Goal: Check status: Check status

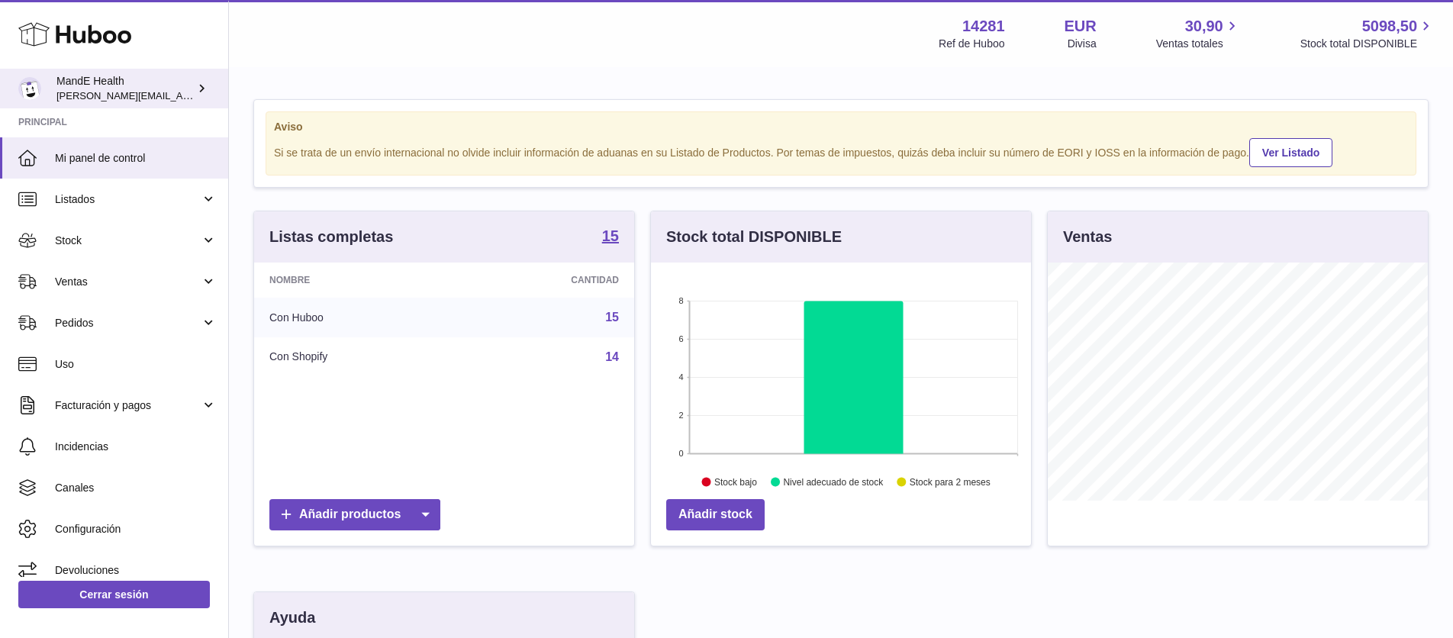
scroll to position [238, 380]
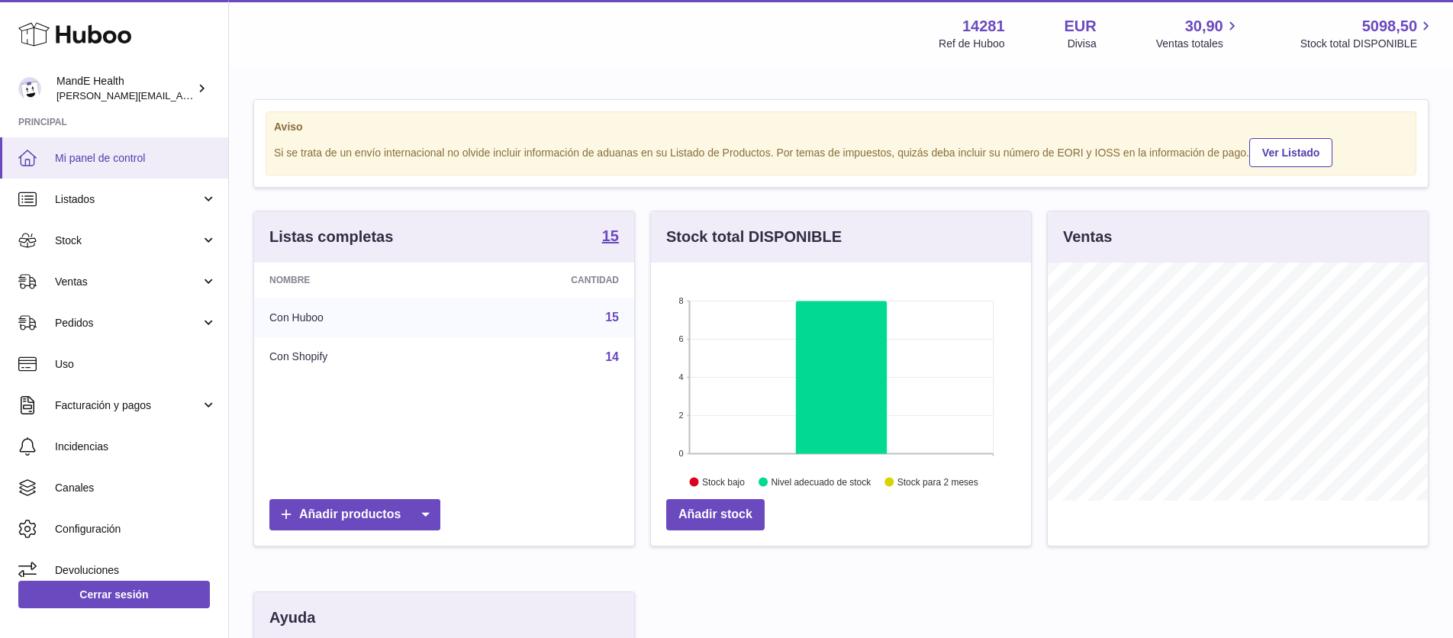
click at [94, 156] on span "Mi panel de control" at bounding box center [136, 158] width 162 height 14
click at [103, 309] on link "Pedidos" at bounding box center [114, 322] width 228 height 41
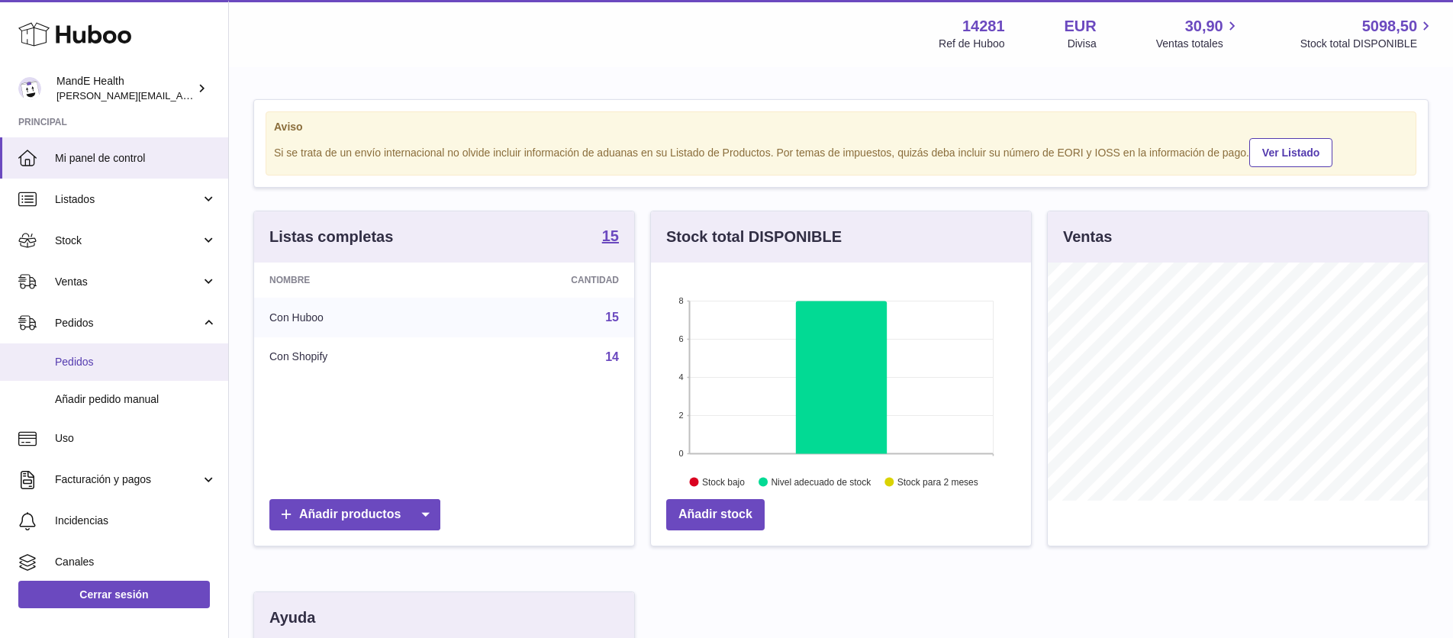
click at [89, 349] on link "Pedidos" at bounding box center [114, 361] width 228 height 37
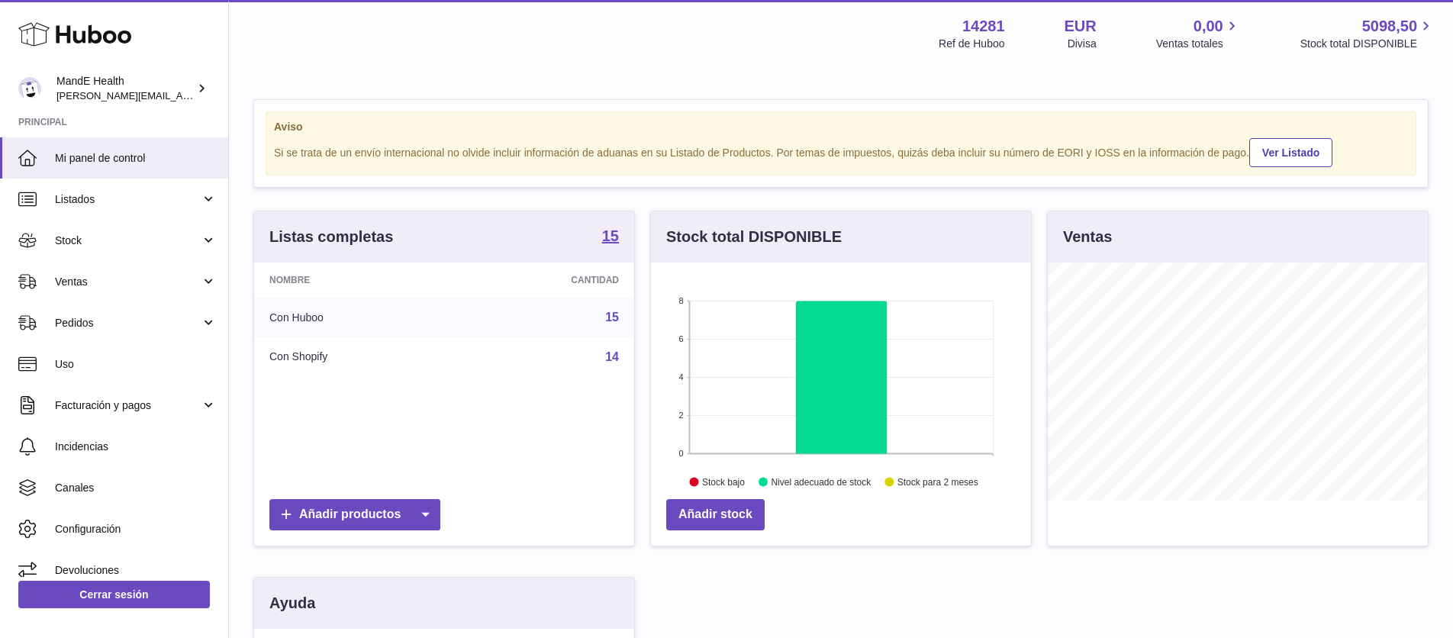
scroll to position [238, 380]
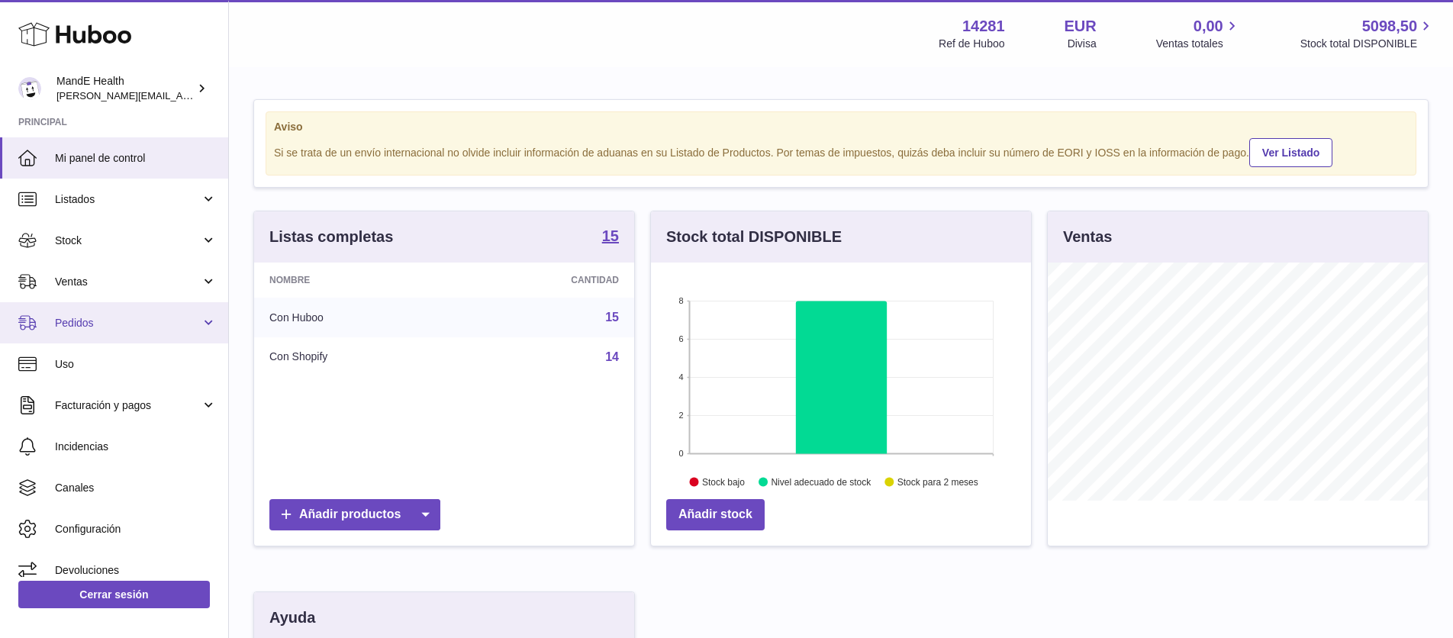
click at [114, 306] on link "Pedidos" at bounding box center [114, 322] width 228 height 41
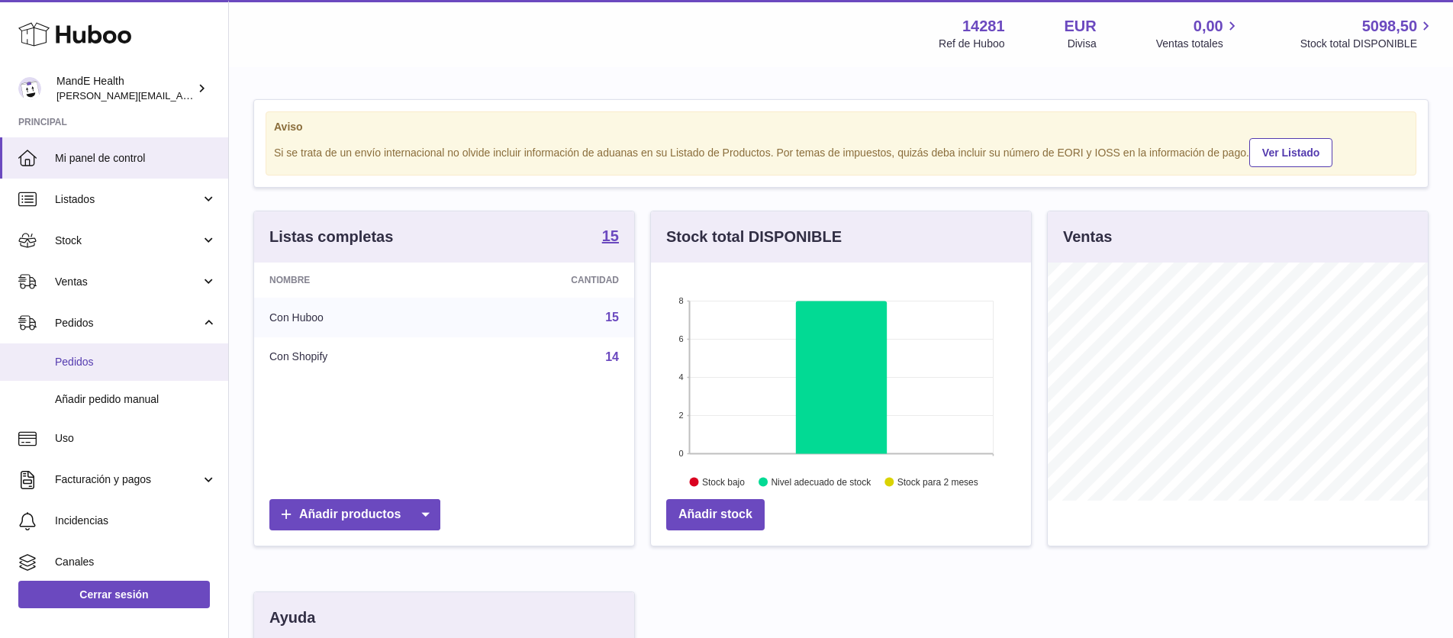
click at [105, 349] on link "Pedidos" at bounding box center [114, 361] width 228 height 37
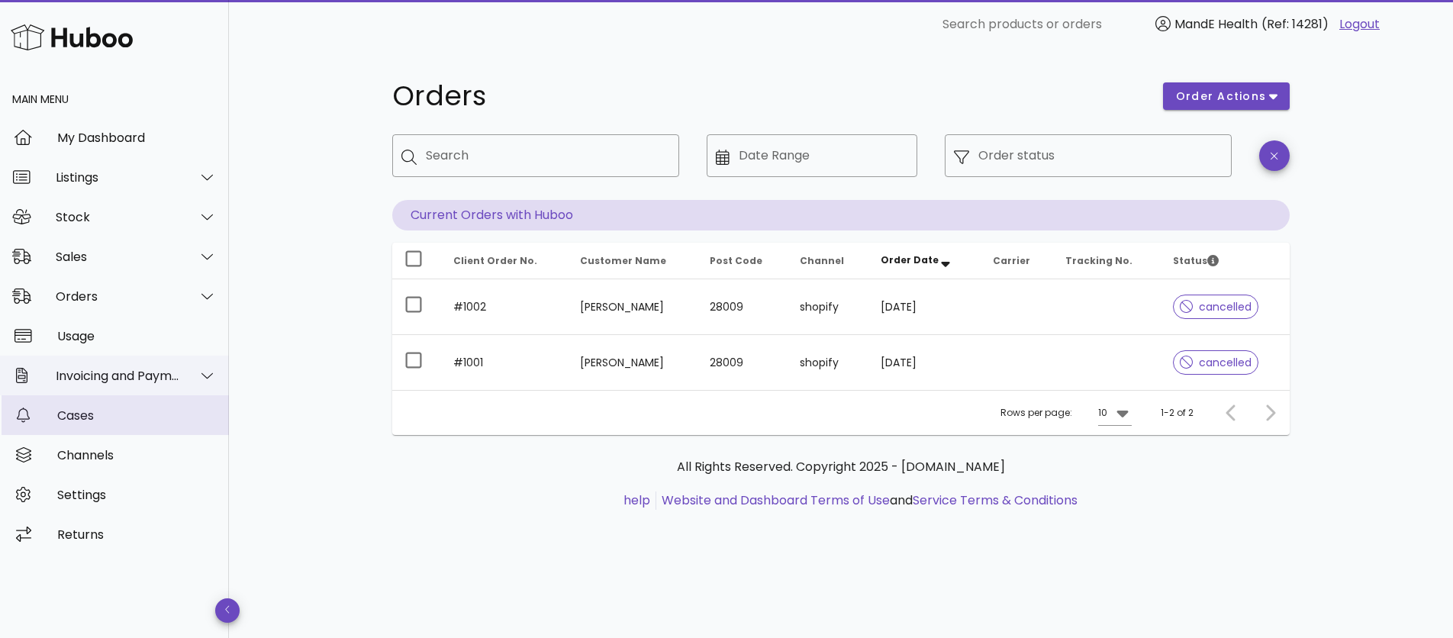
click at [132, 397] on link "Cases" at bounding box center [114, 415] width 229 height 40
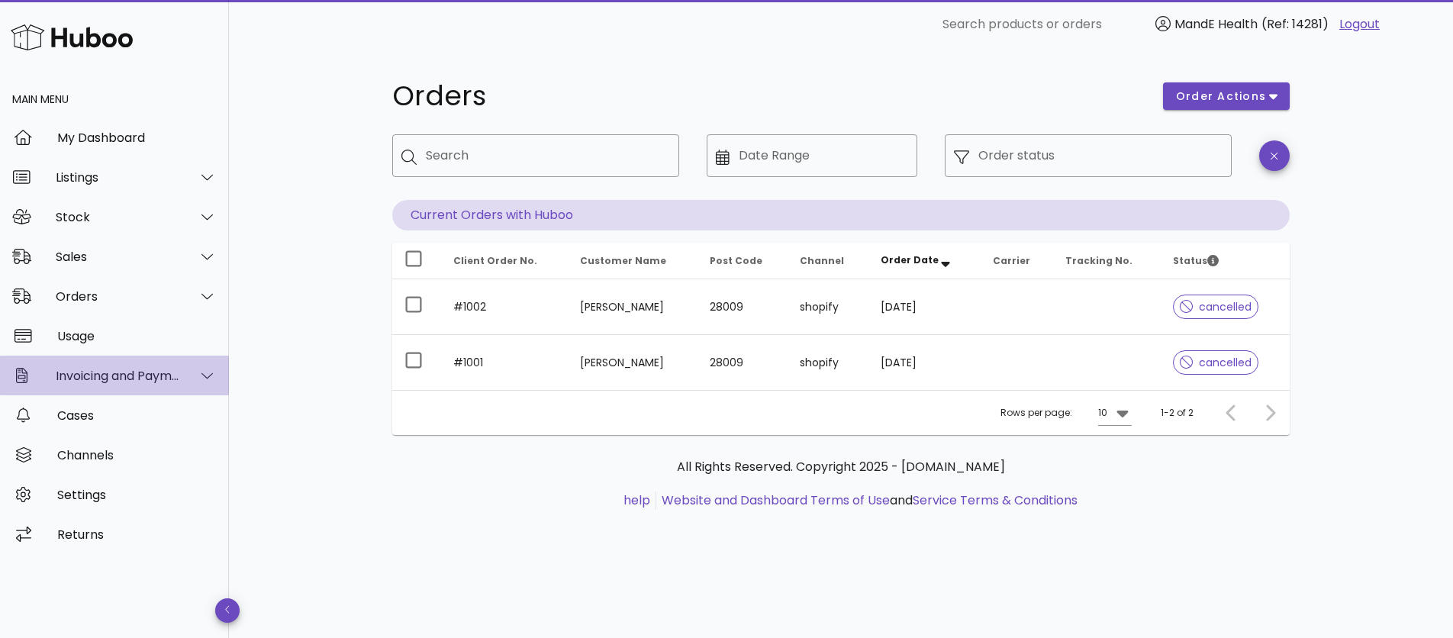
click at [124, 377] on div "Invoicing and Payments" at bounding box center [118, 376] width 124 height 14
click at [86, 253] on div "Sales" at bounding box center [118, 257] width 124 height 14
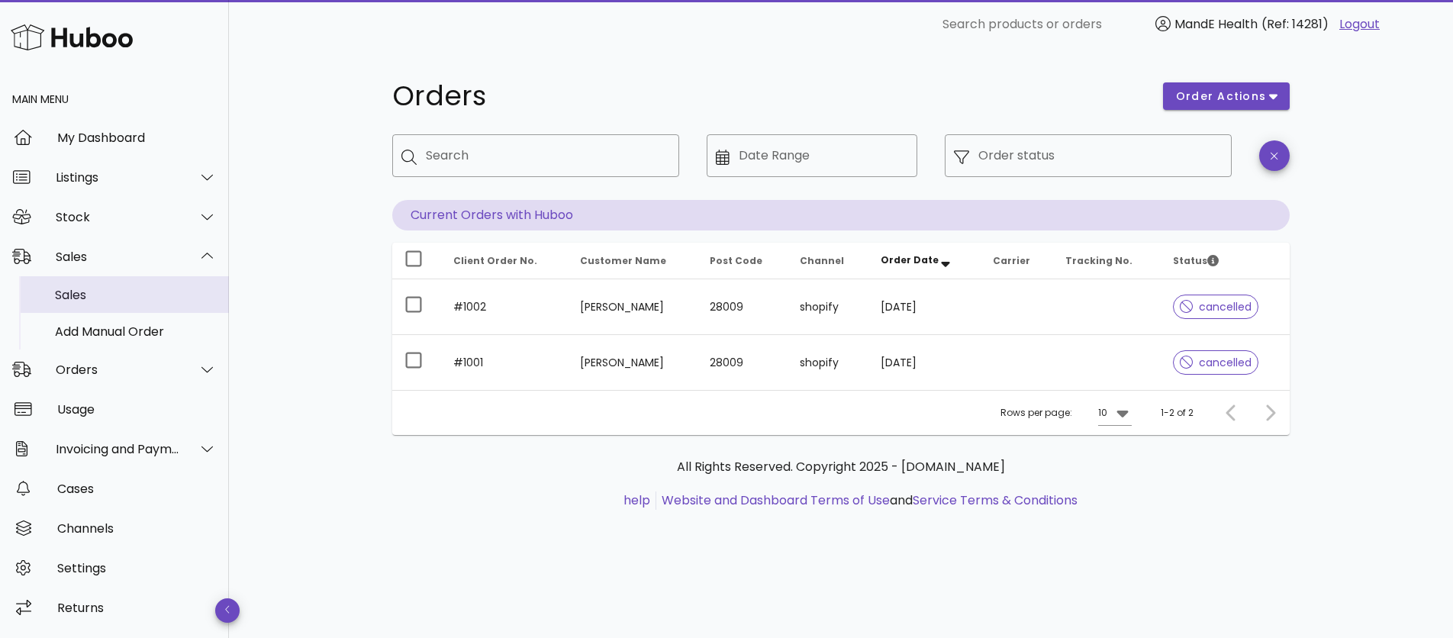
click at [95, 298] on div "Sales" at bounding box center [136, 295] width 162 height 14
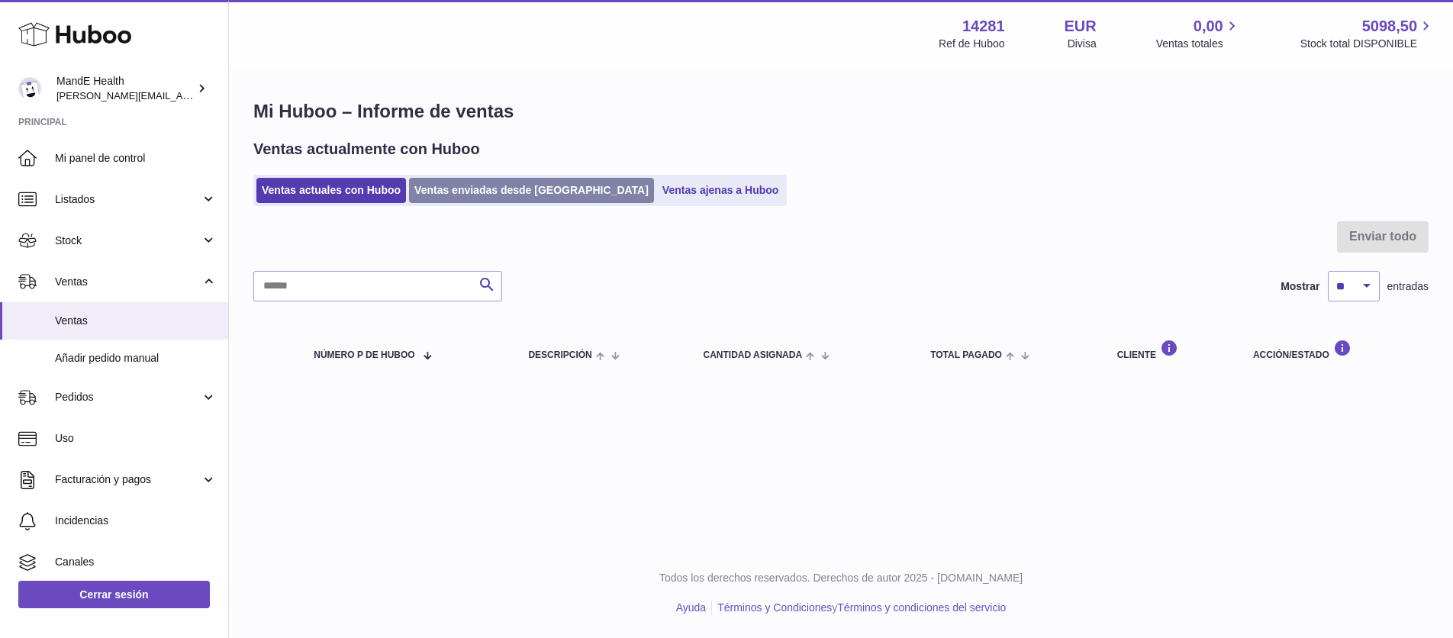
click at [453, 195] on link "Ventas enviadas desde [GEOGRAPHIC_DATA]" at bounding box center [531, 190] width 245 height 25
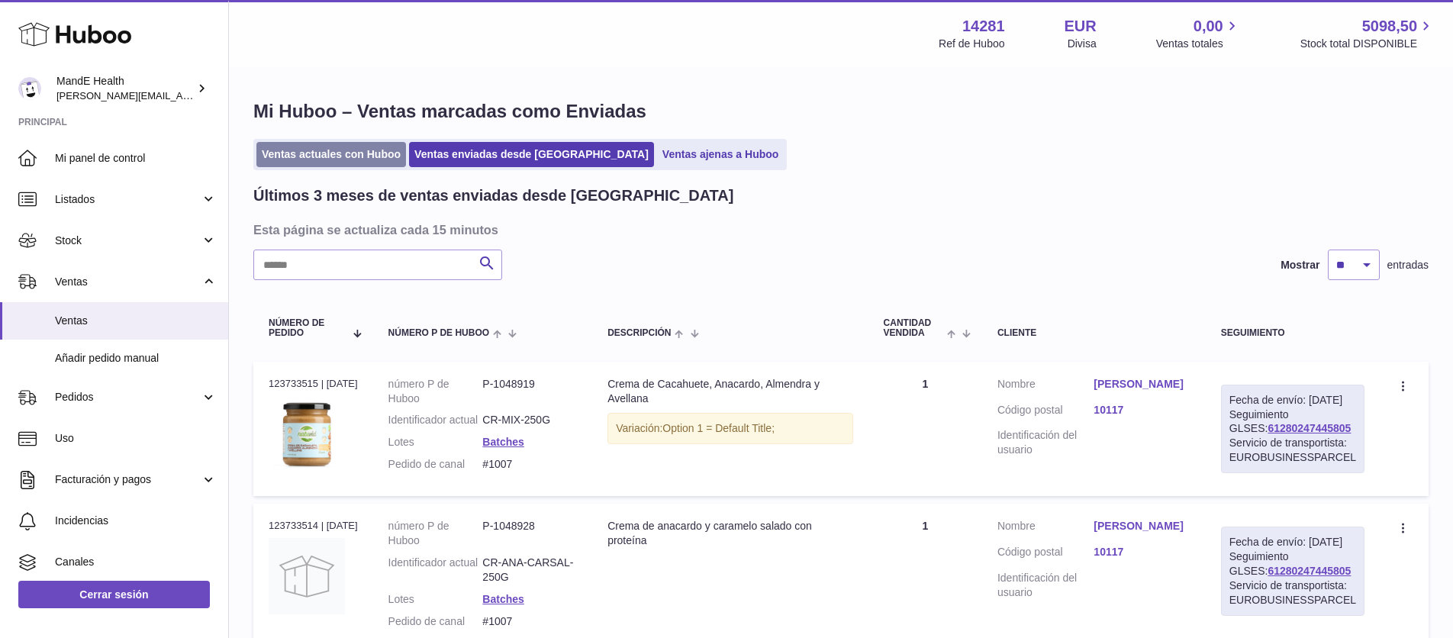
click at [330, 161] on link "Ventas actuales con Huboo" at bounding box center [331, 154] width 150 height 25
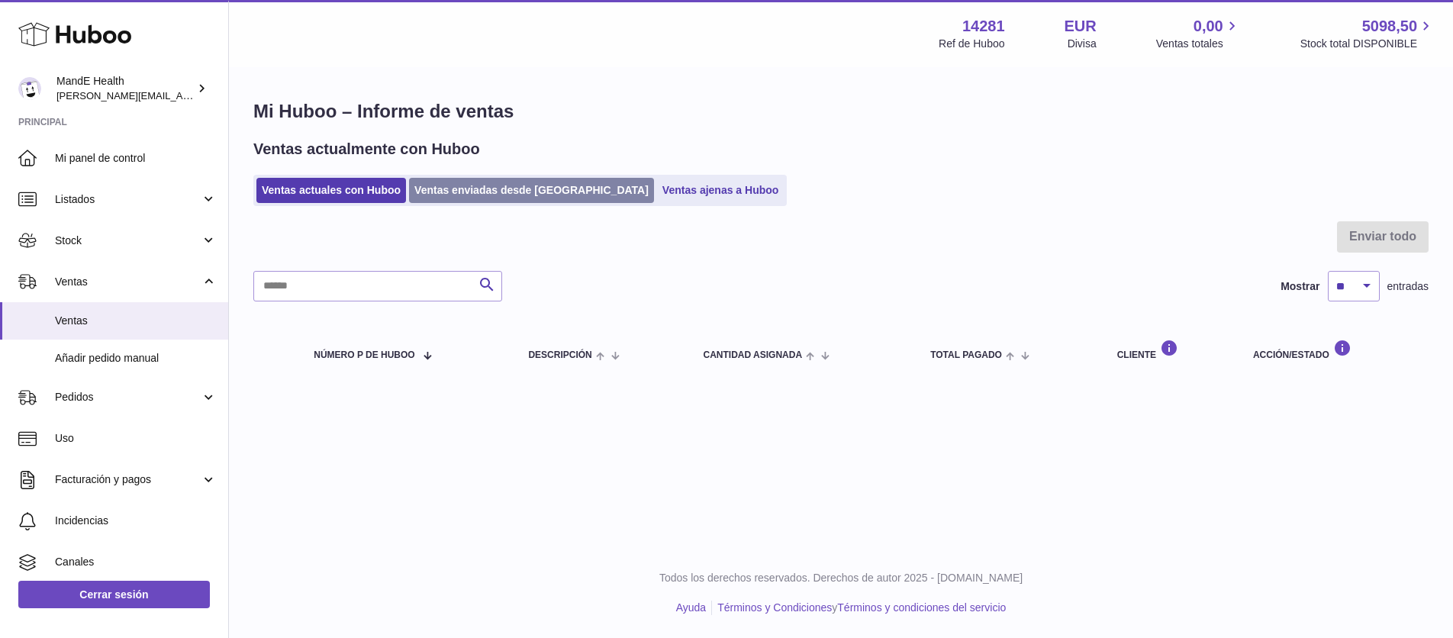
click at [501, 191] on link "Ventas enviadas desde [GEOGRAPHIC_DATA]" at bounding box center [531, 190] width 245 height 25
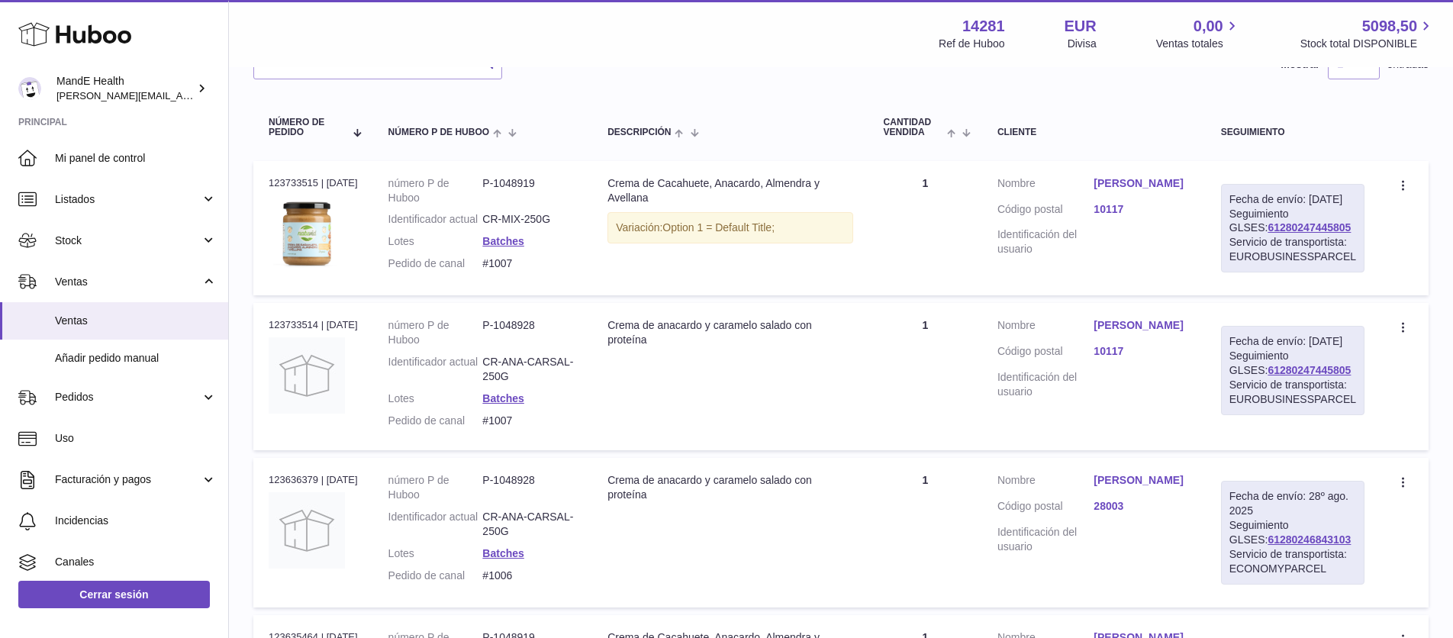
scroll to position [202, 0]
click at [1277, 232] on link "61280247445805" at bounding box center [1308, 226] width 83 height 12
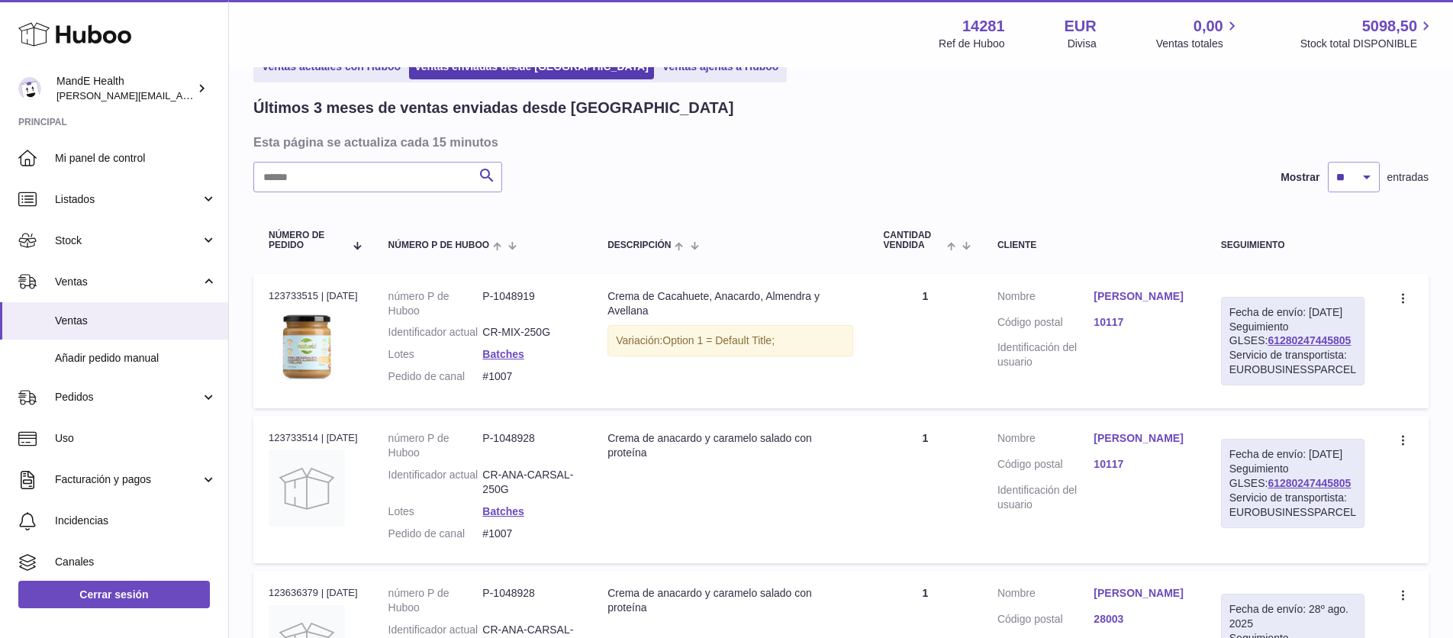
scroll to position [0, 0]
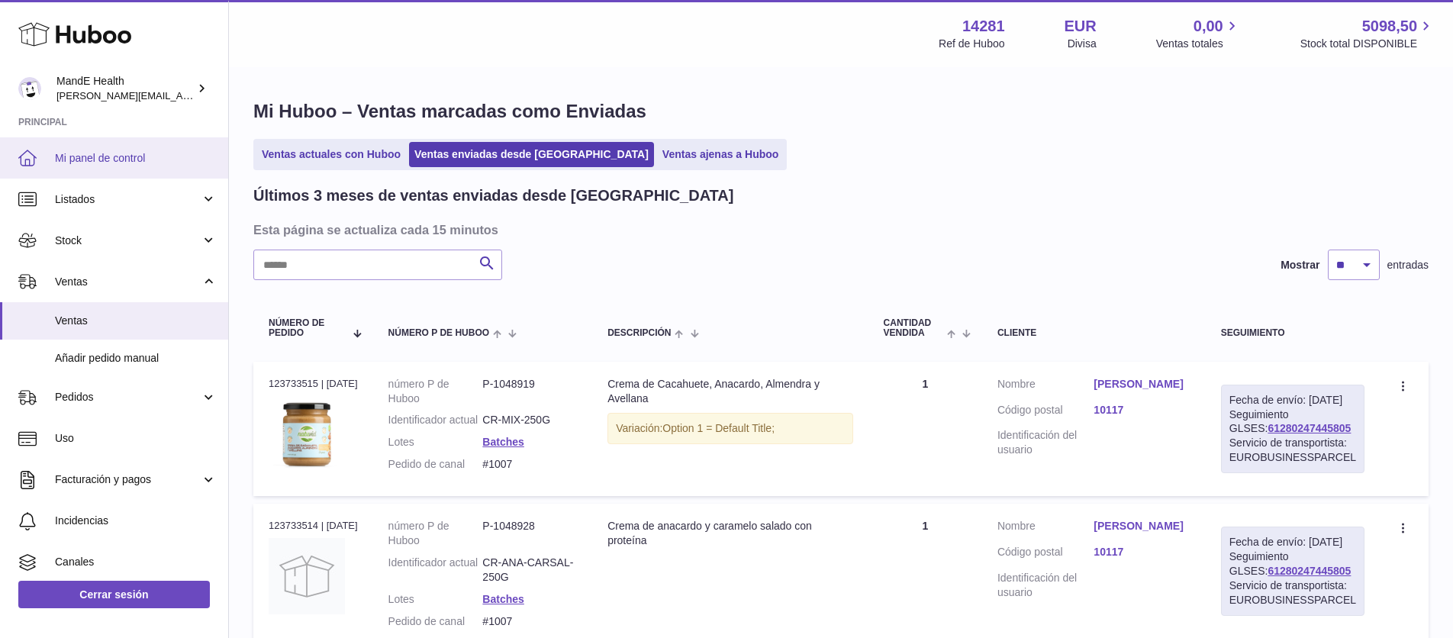
click at [129, 151] on span "Mi panel de control" at bounding box center [136, 158] width 162 height 14
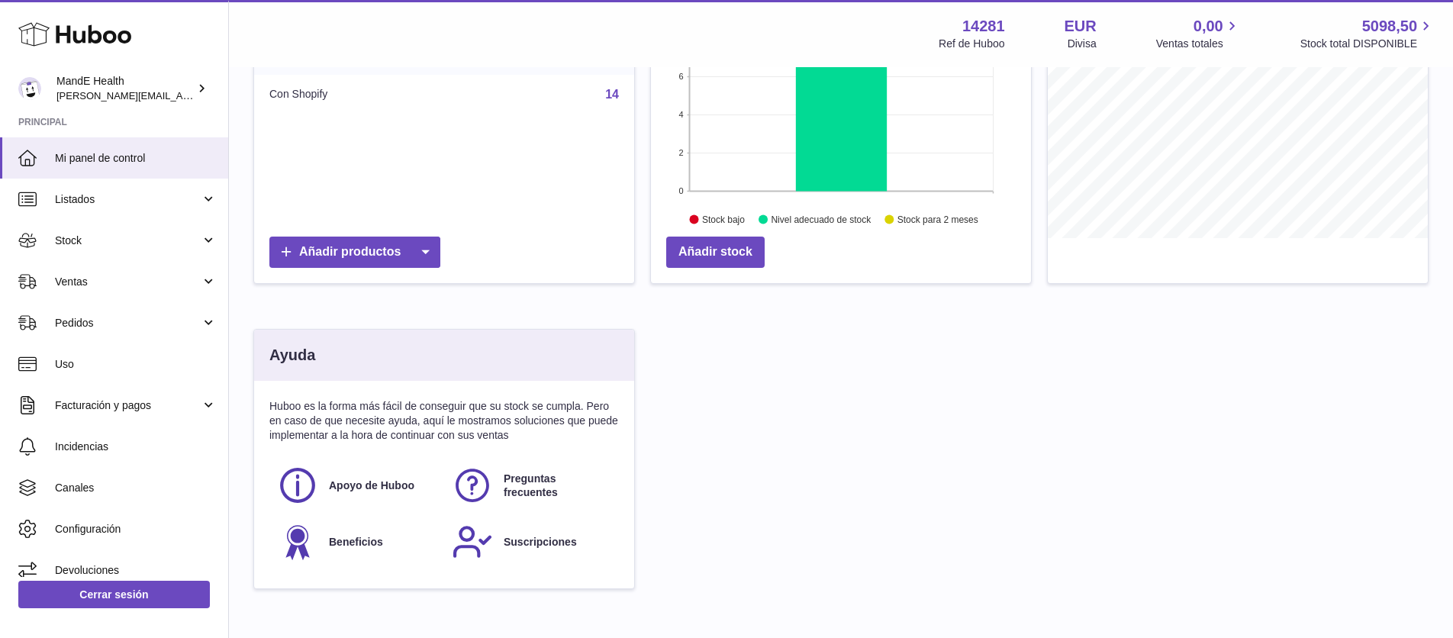
scroll to position [349, 0]
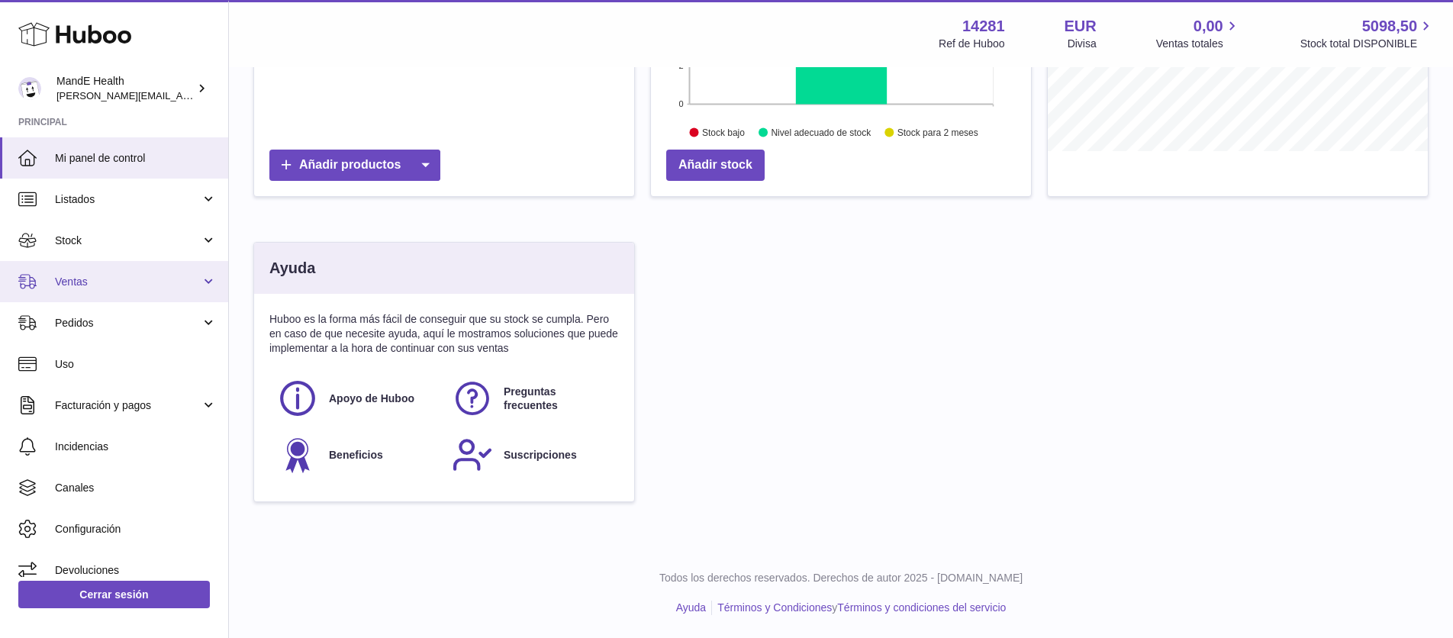
click at [117, 288] on link "Ventas" at bounding box center [114, 281] width 228 height 41
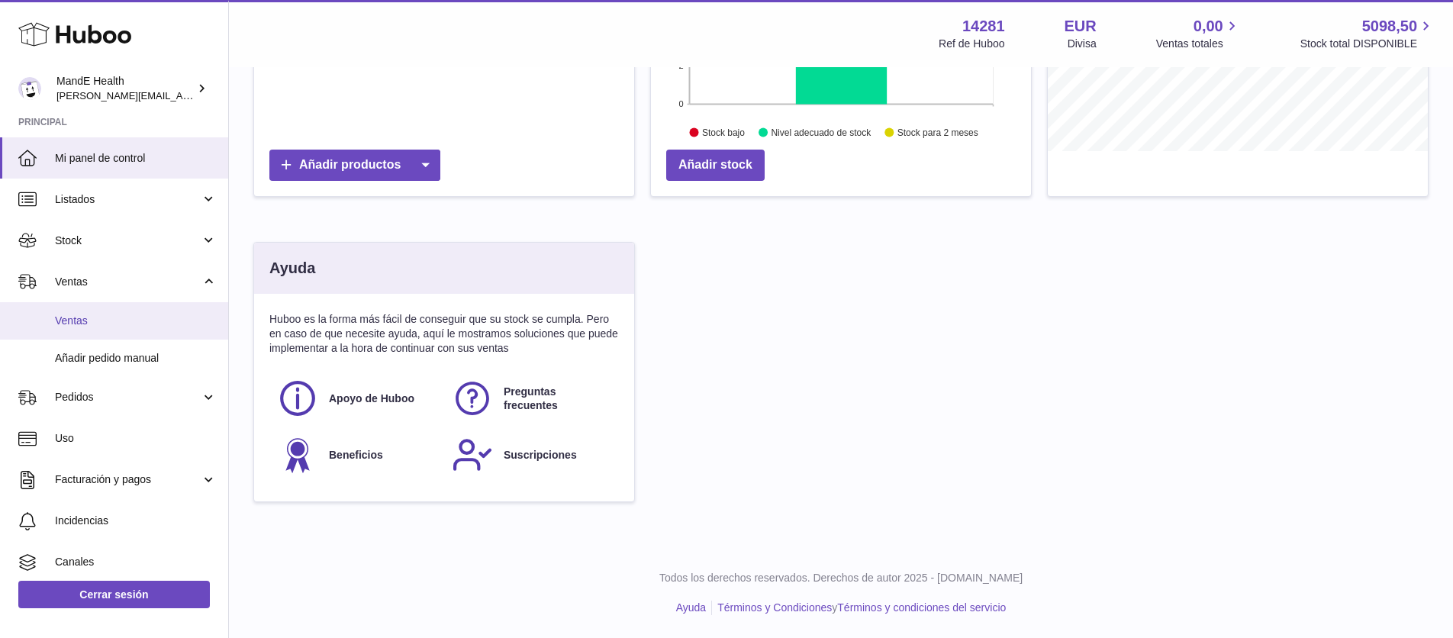
click at [113, 314] on span "Ventas" at bounding box center [136, 321] width 162 height 14
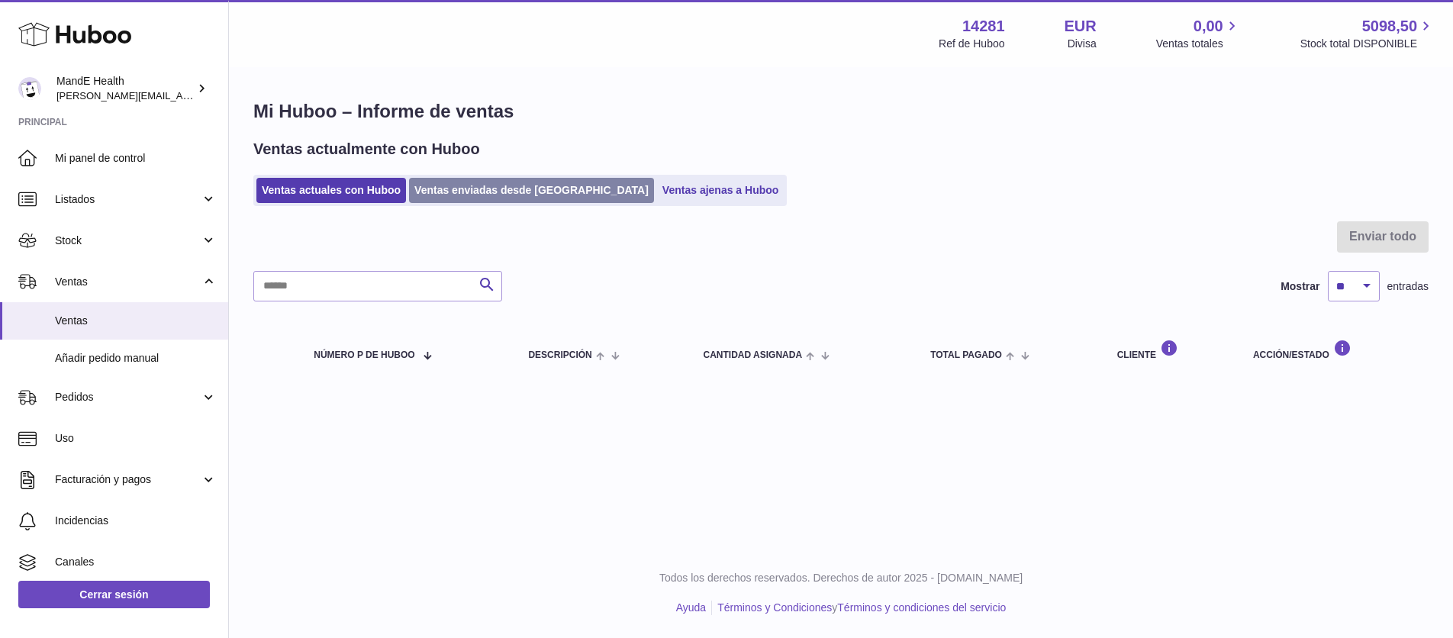
click at [494, 188] on link "Ventas enviadas desde [GEOGRAPHIC_DATA]" at bounding box center [531, 190] width 245 height 25
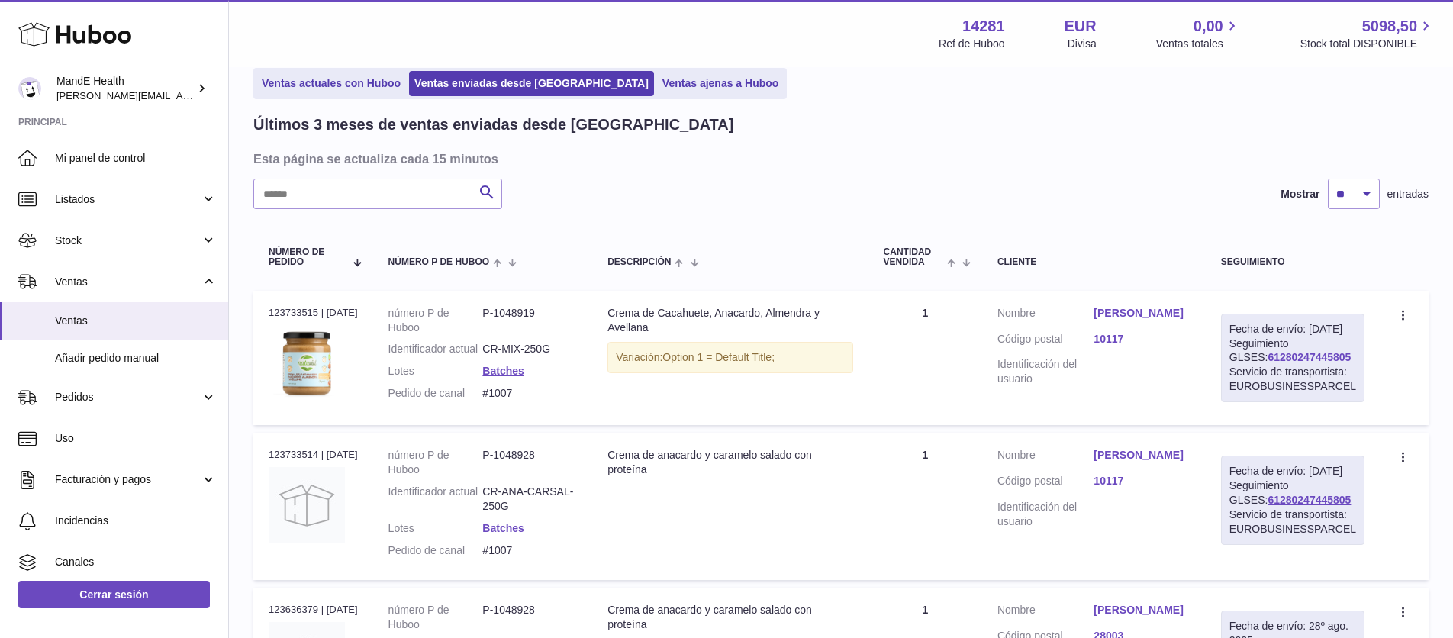
scroll to position [76, 0]
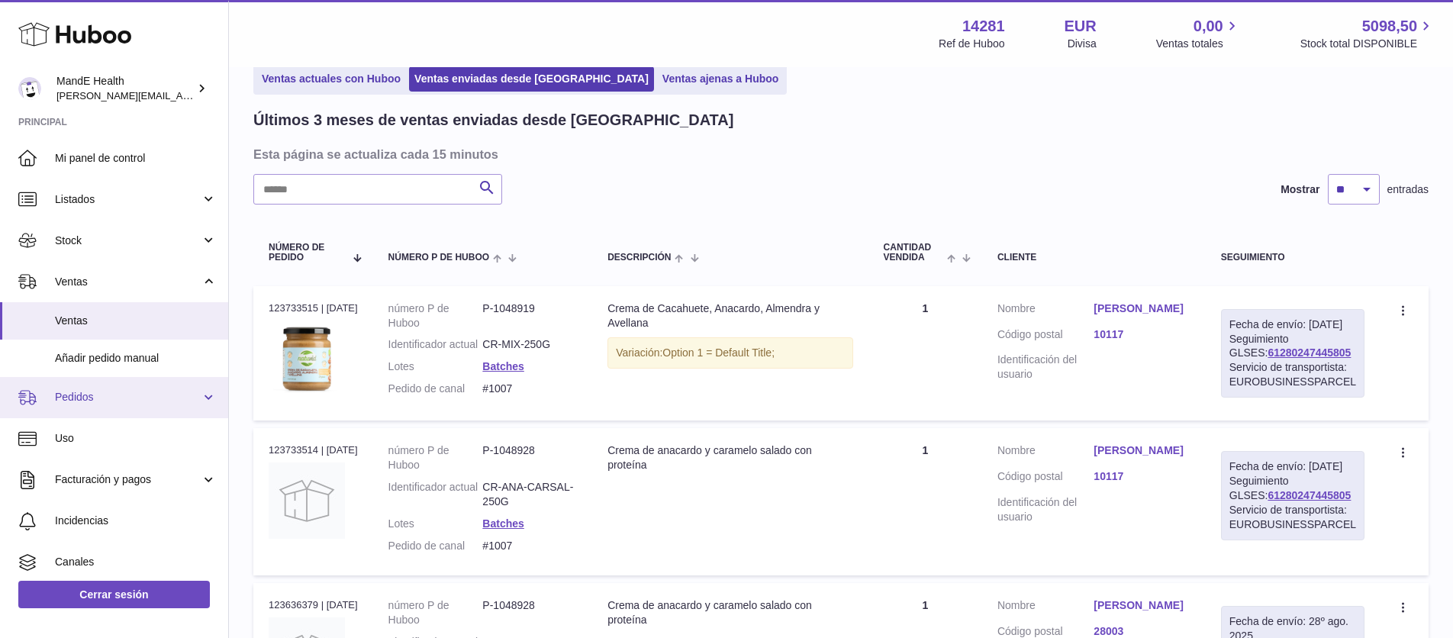
click at [88, 399] on span "Pedidos" at bounding box center [128, 397] width 146 height 14
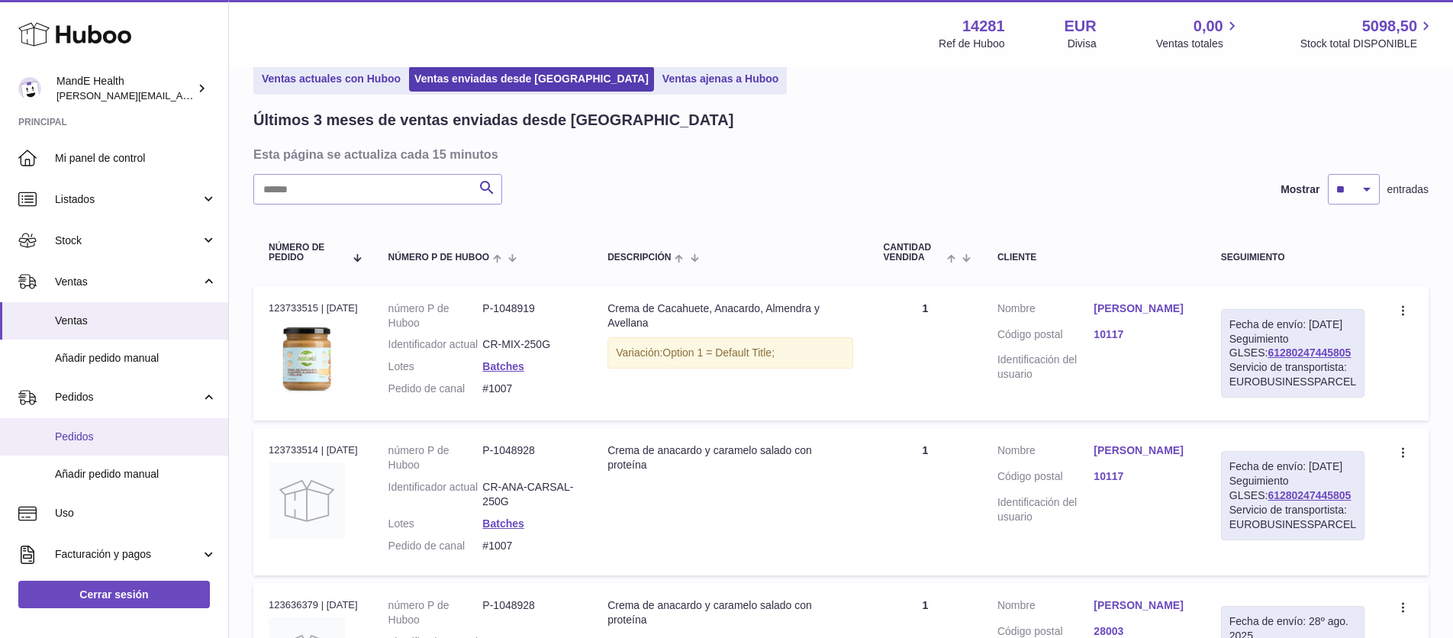
click at [87, 433] on span "Pedidos" at bounding box center [136, 437] width 162 height 14
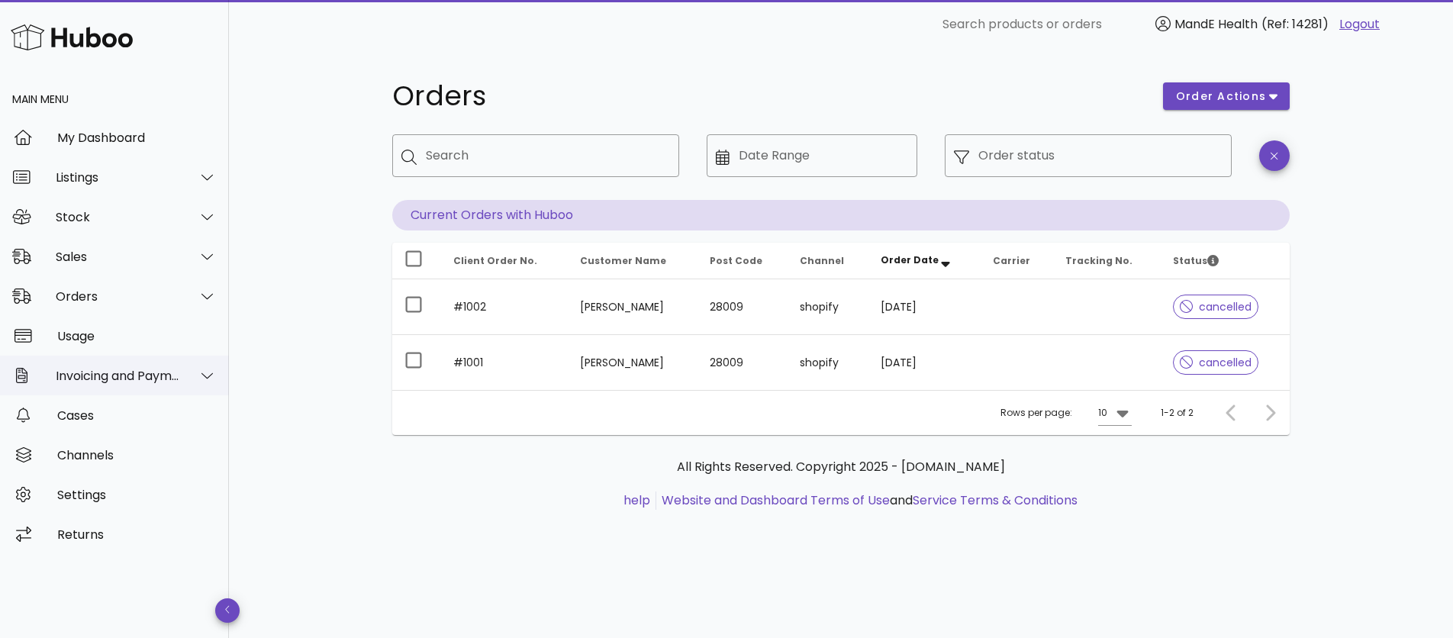
click at [94, 376] on div "Invoicing and Payments" at bounding box center [118, 376] width 124 height 14
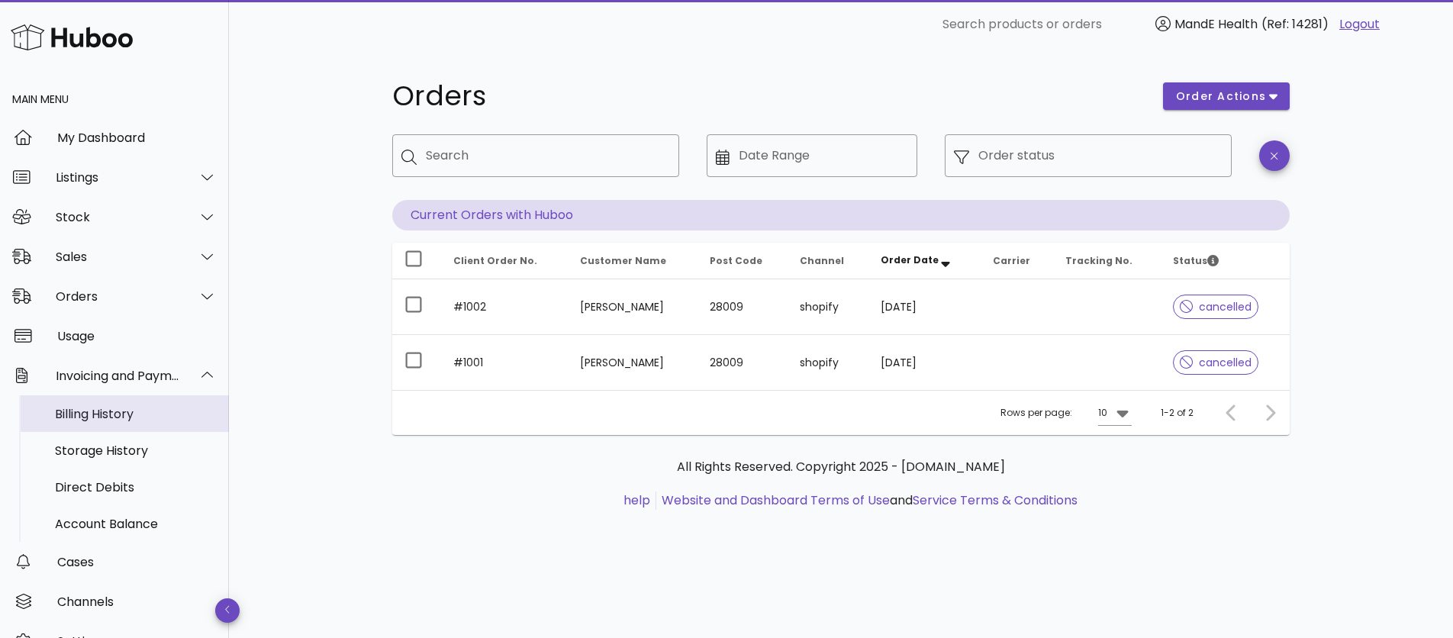
click at [90, 407] on div "Billing History" at bounding box center [136, 414] width 162 height 14
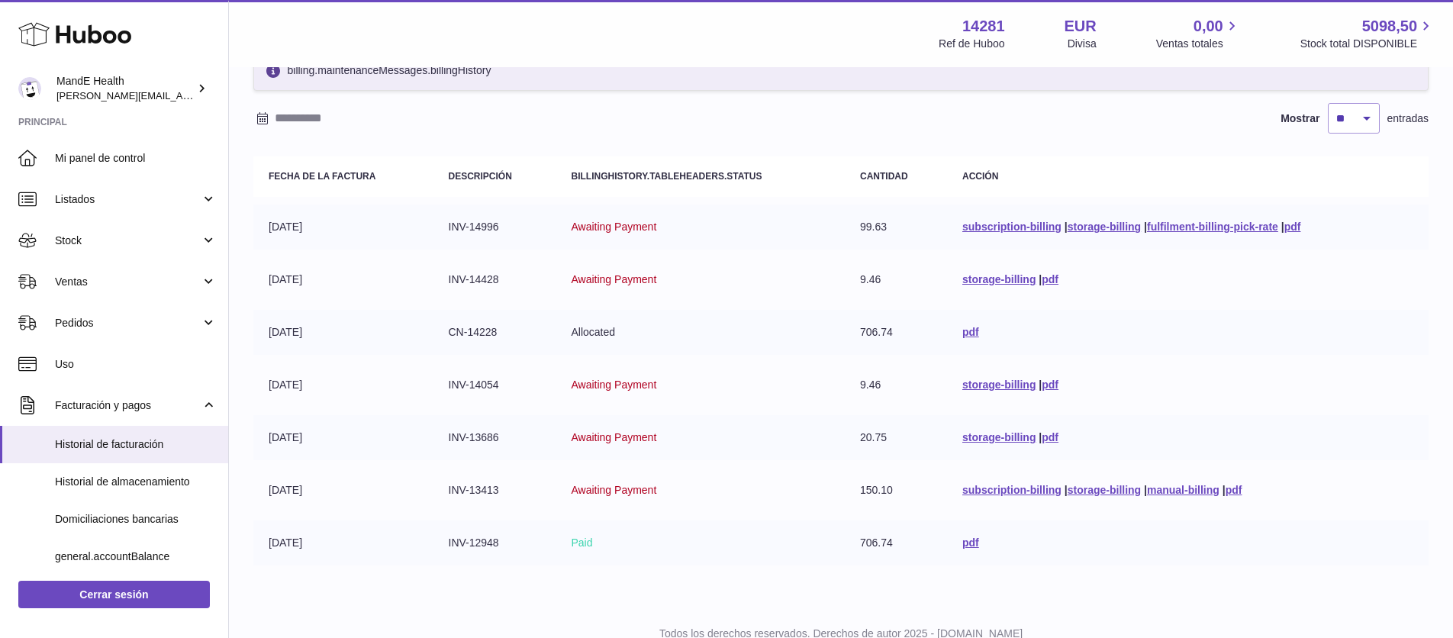
scroll to position [92, 0]
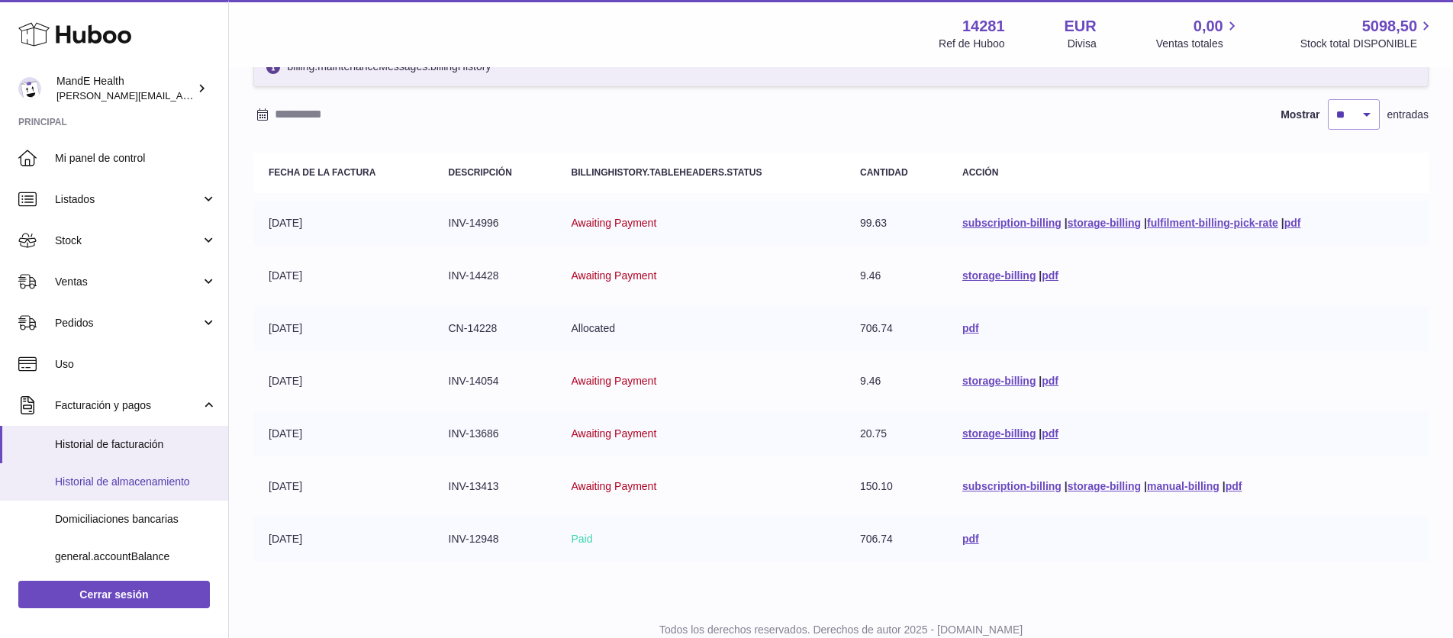
click at [101, 488] on span "Historial de almacenamiento" at bounding box center [136, 482] width 162 height 14
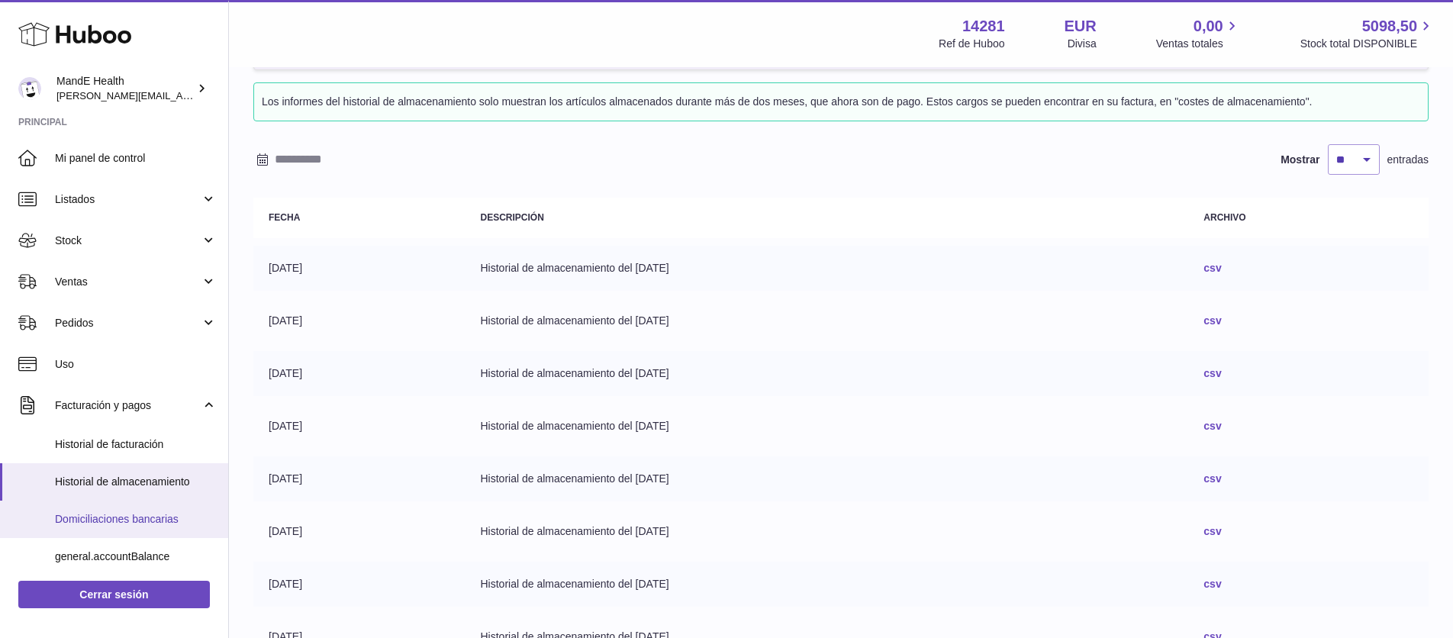
scroll to position [50, 0]
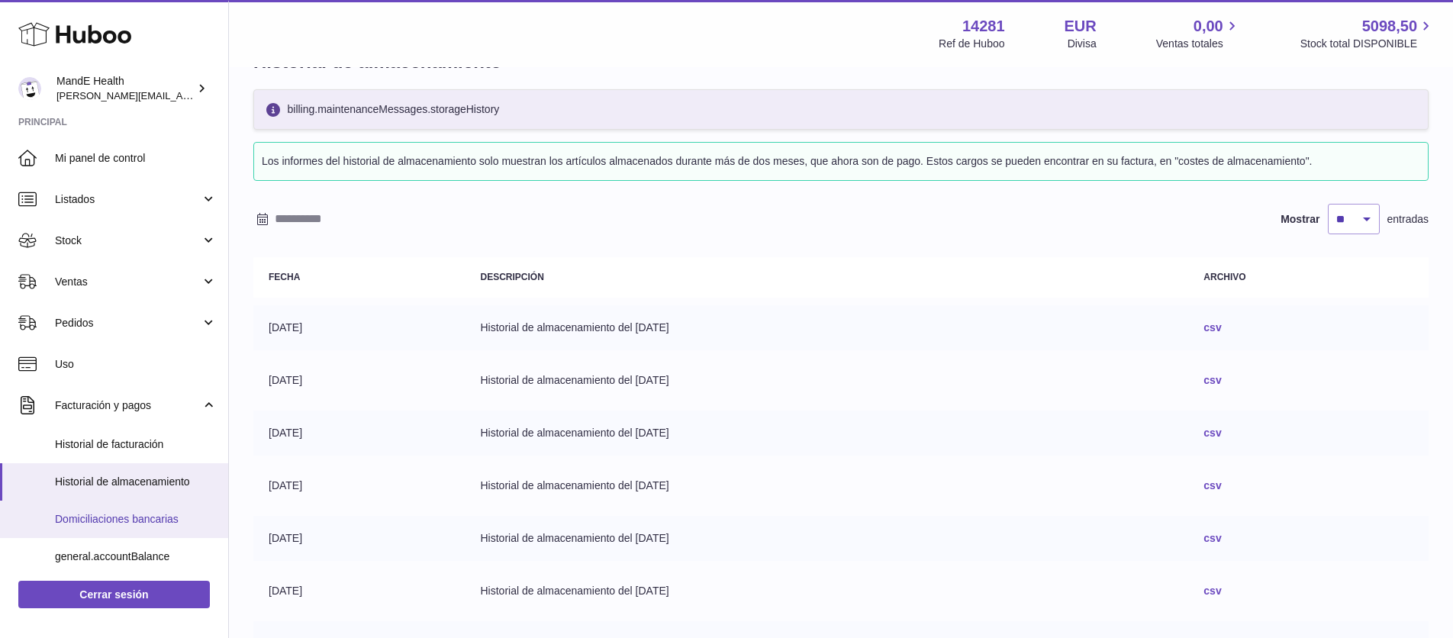
click at [129, 524] on span "Domiciliaciones bancarias" at bounding box center [136, 519] width 162 height 14
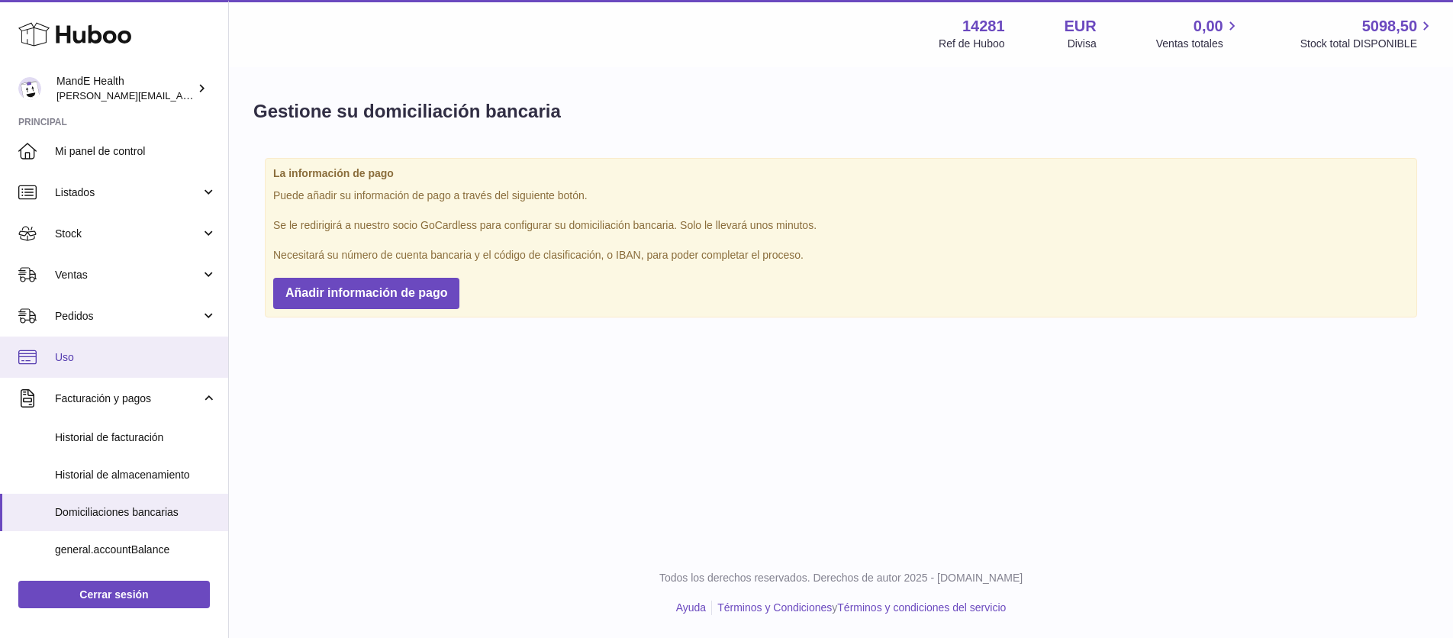
scroll to position [9, 0]
click at [82, 359] on span "Uso" at bounding box center [136, 355] width 162 height 14
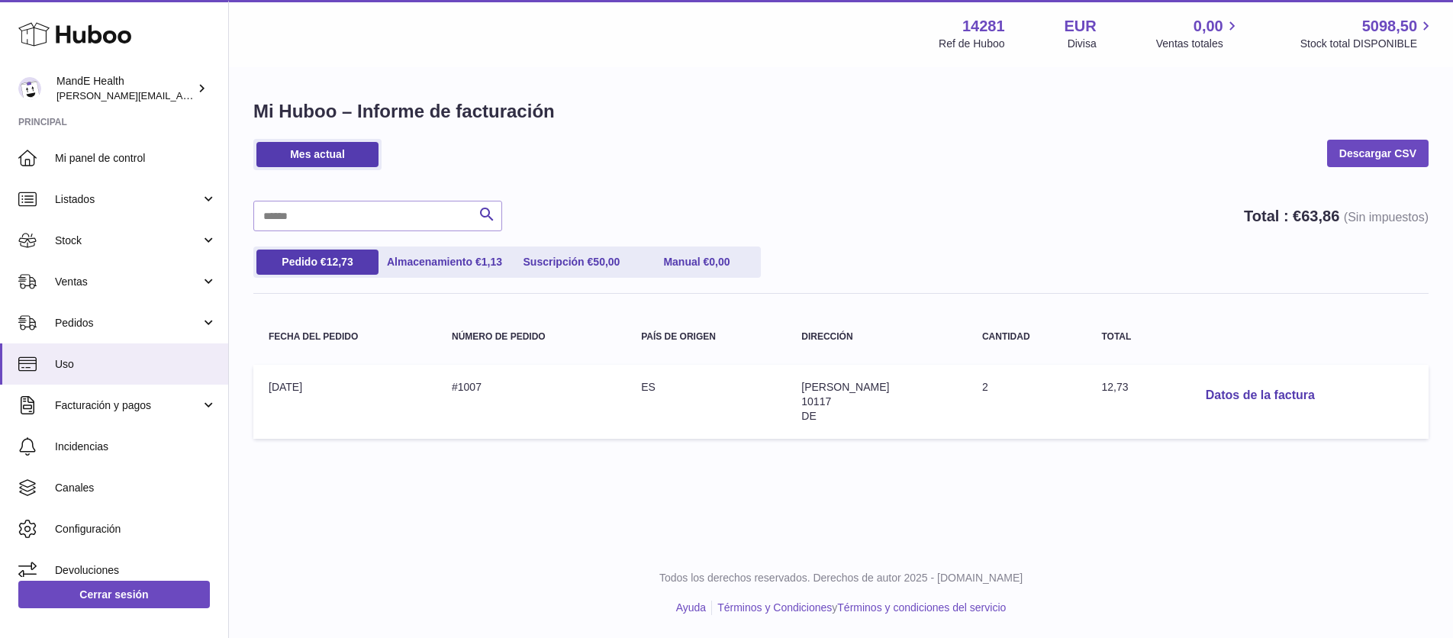
drag, startPoint x: 828, startPoint y: 407, endPoint x: 733, endPoint y: 372, distance: 100.7
click at [740, 372] on tr "Fecha del pedido: 01-sep-2025 Número de pedido: #1007 País de origen: ES Direcc…" at bounding box center [840, 402] width 1175 height 74
click at [733, 372] on td "País de origen: ES" at bounding box center [706, 402] width 160 height 74
click at [427, 264] on link "Almacenamiento € 1,13" at bounding box center [445, 262] width 126 height 25
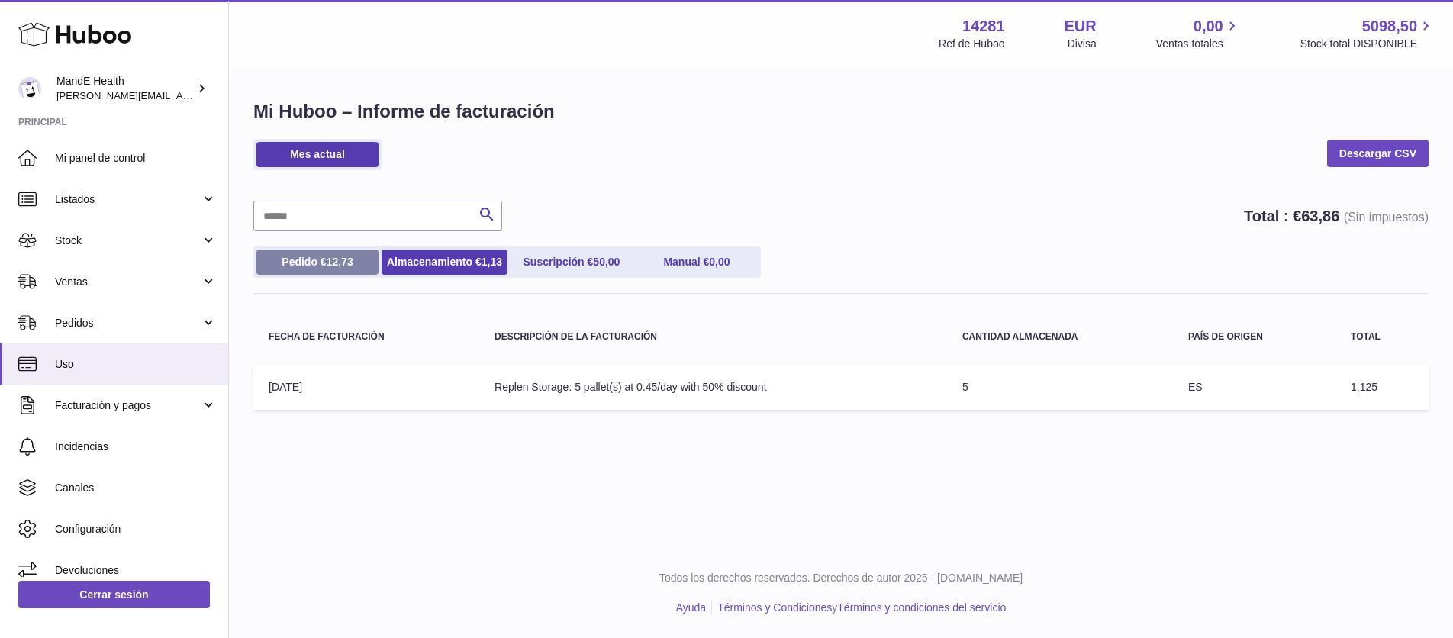
click at [307, 262] on link "Pedido € 12,73" at bounding box center [317, 262] width 122 height 25
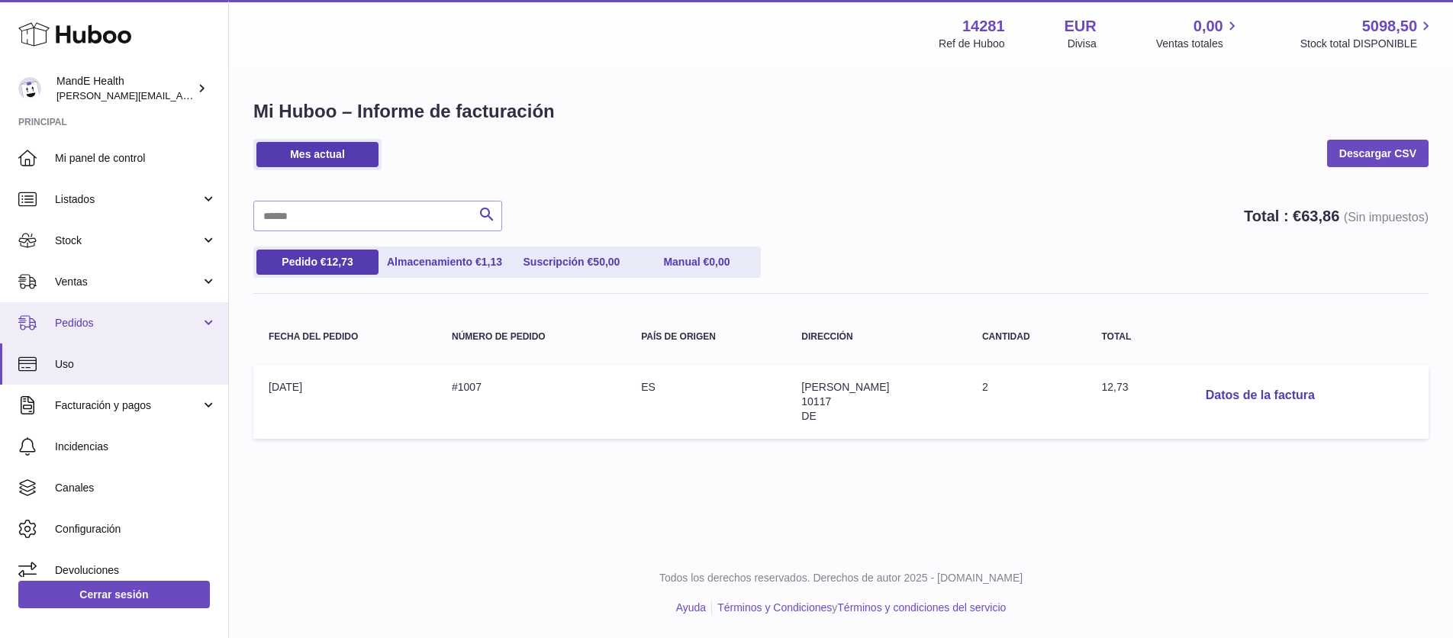
click at [110, 312] on link "Pedidos" at bounding box center [114, 322] width 228 height 41
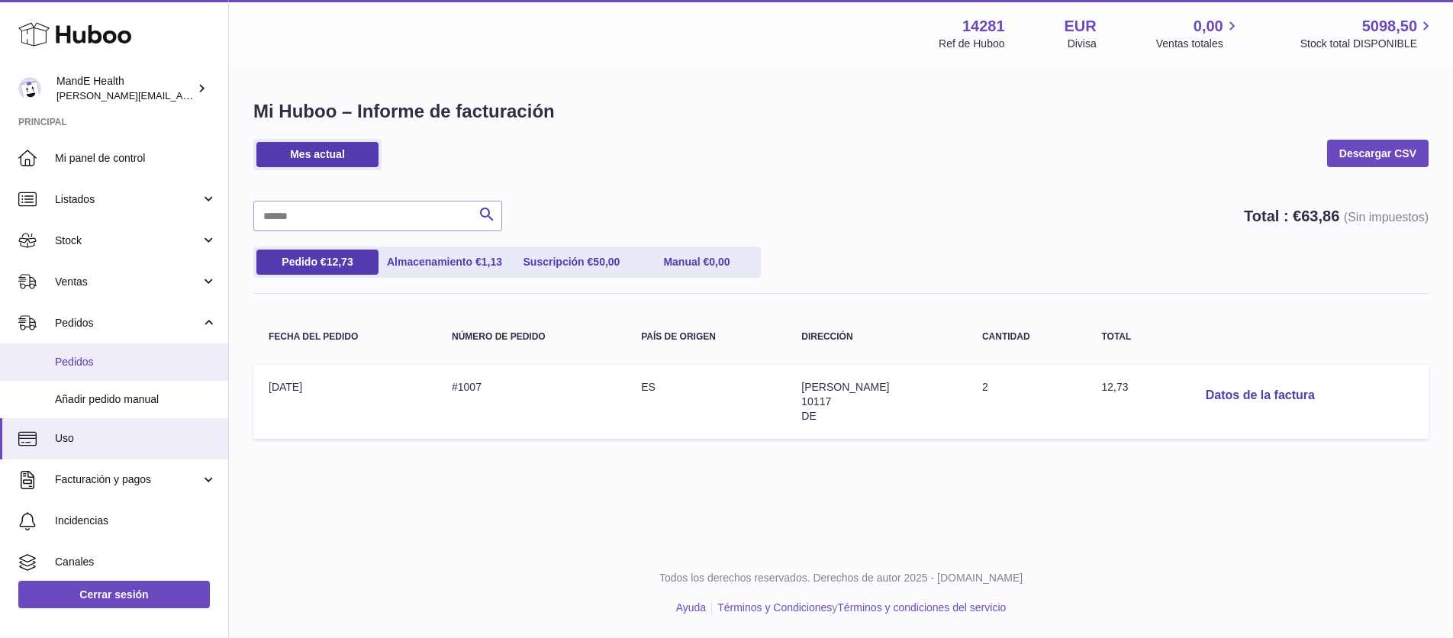
click at [118, 353] on link "Pedidos" at bounding box center [114, 361] width 228 height 37
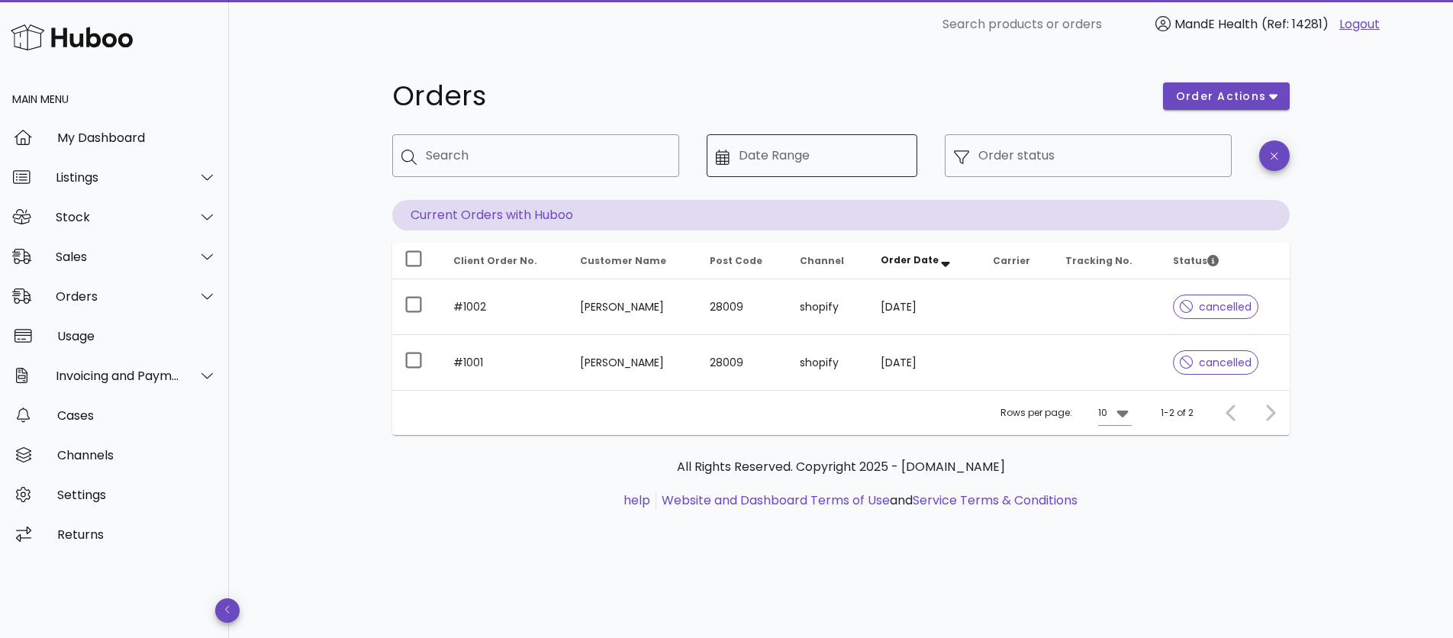
click at [800, 150] on input "Date Range" at bounding box center [824, 155] width 170 height 24
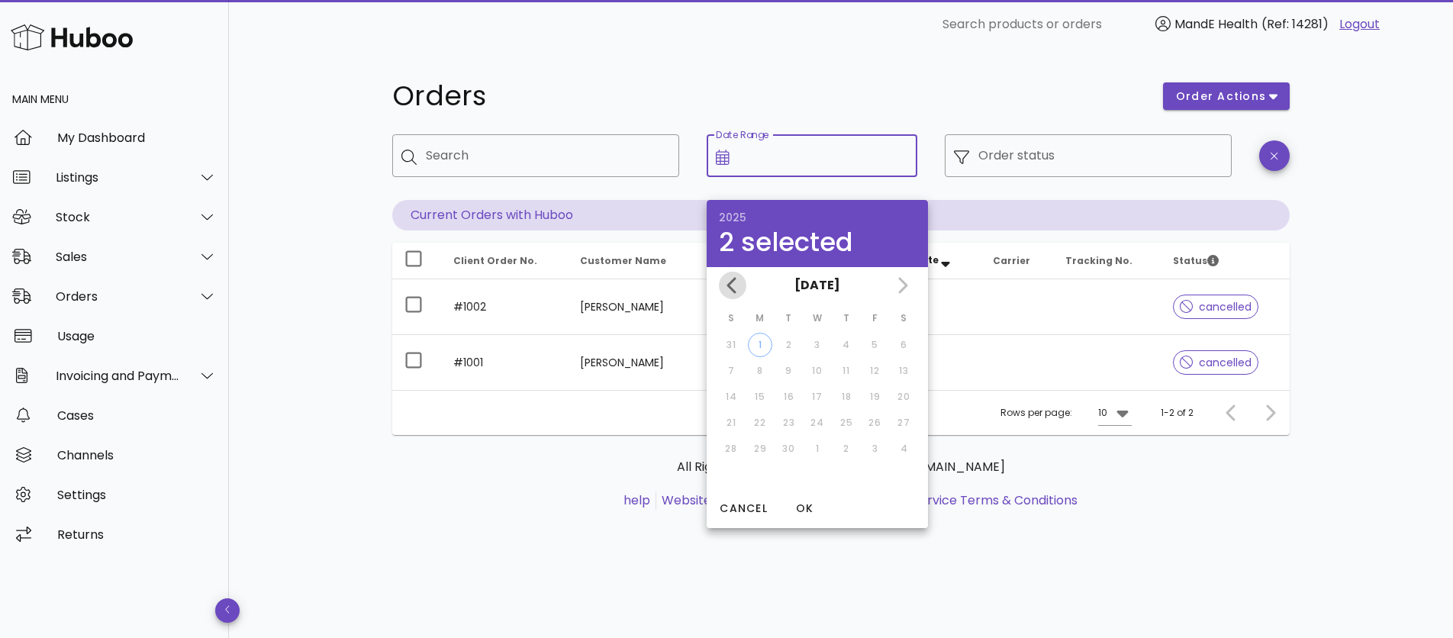
click at [742, 284] on span "Previous month" at bounding box center [732, 285] width 27 height 18
click at [1019, 163] on input "Order status" at bounding box center [1100, 155] width 244 height 24
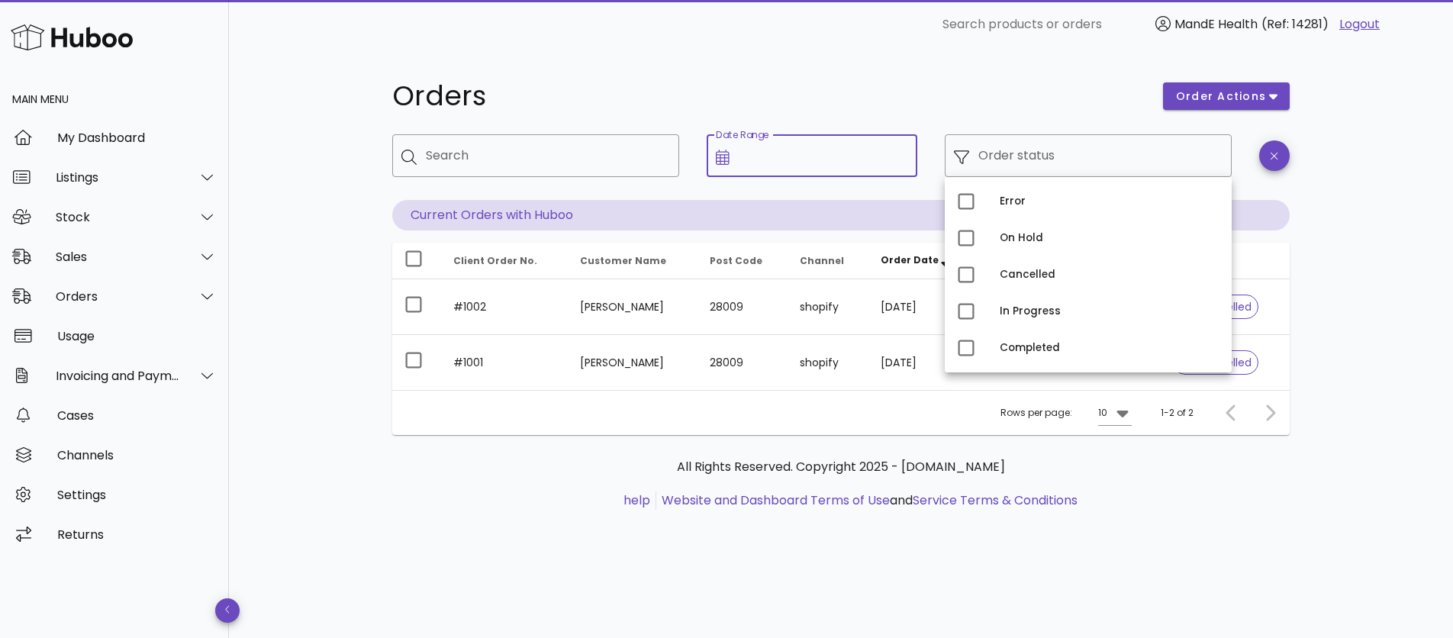
click at [756, 156] on input "Date Range" at bounding box center [824, 155] width 170 height 24
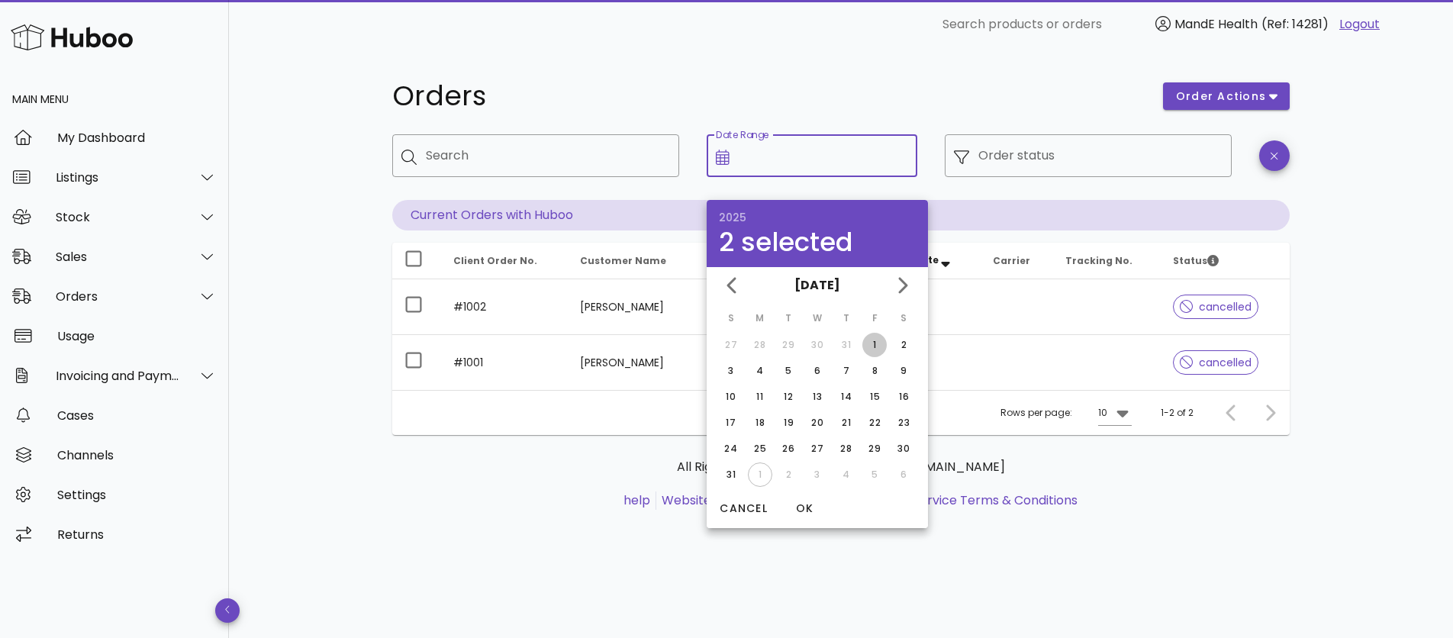
click at [870, 338] on div "1" at bounding box center [874, 345] width 24 height 14
click at [736, 472] on div "31" at bounding box center [731, 475] width 24 height 14
type input "**********"
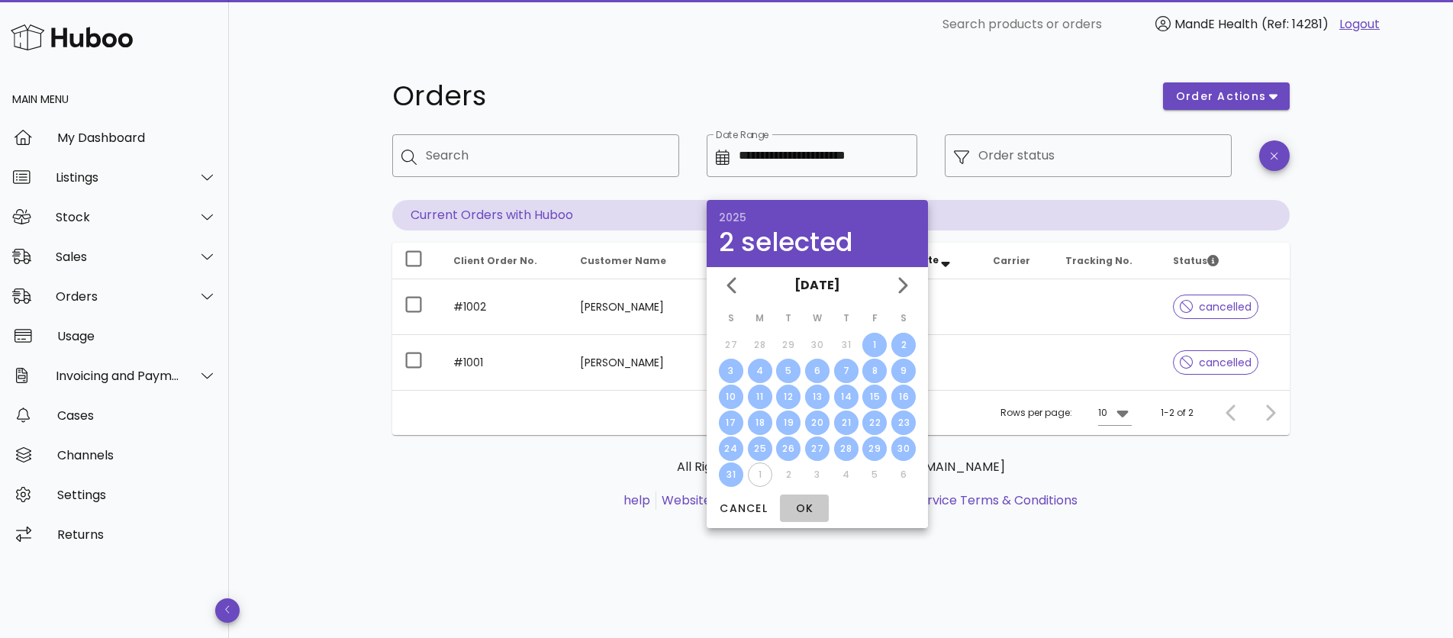
click at [812, 511] on span "OK" at bounding box center [804, 509] width 37 height 16
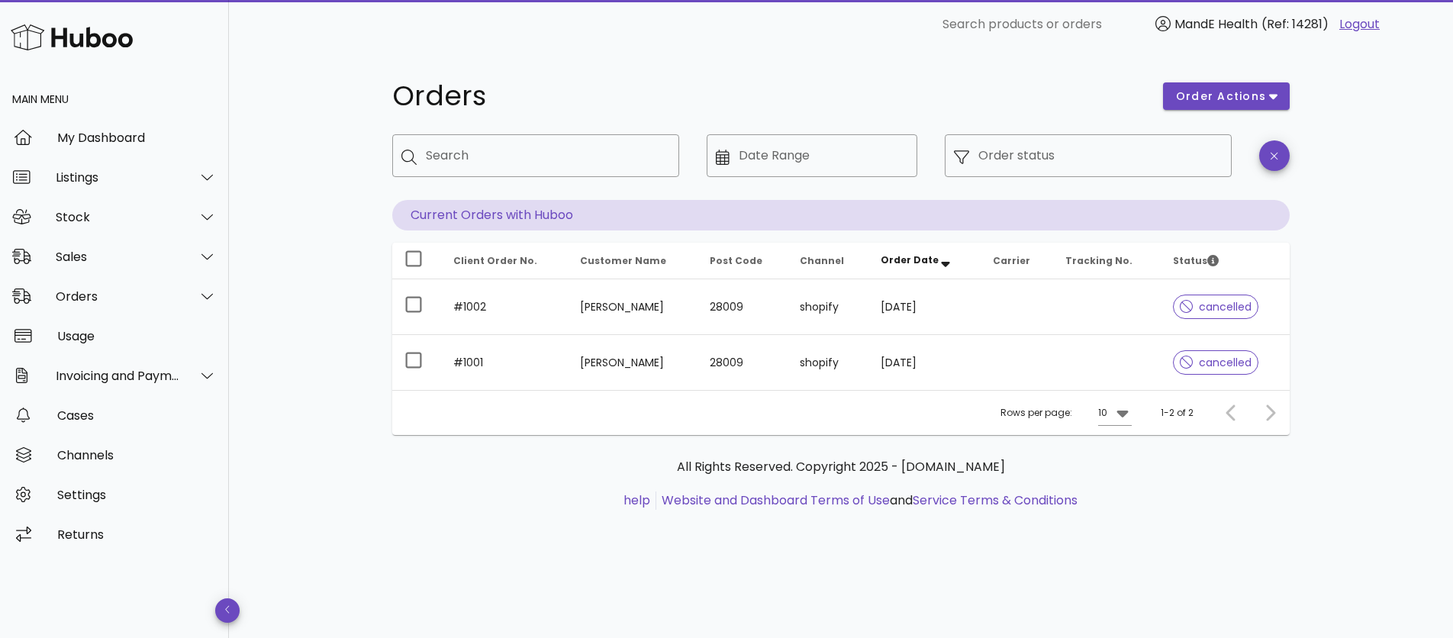
type input "**********"
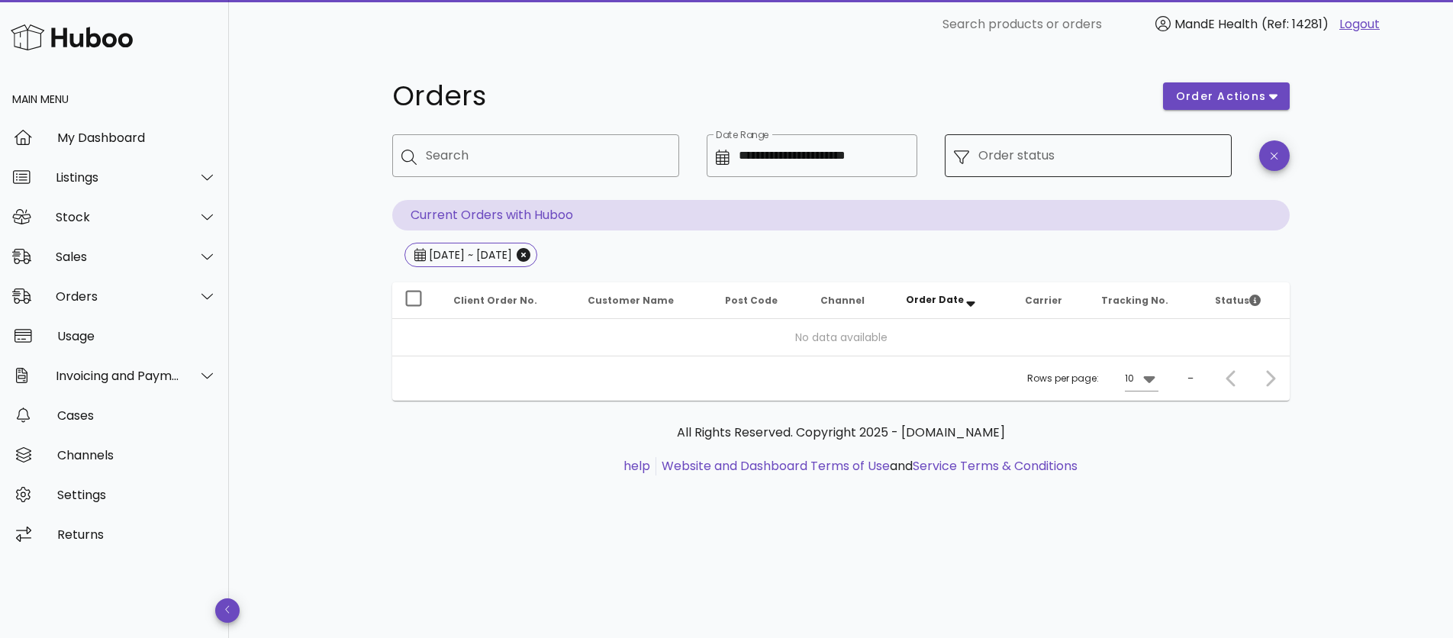
click at [1003, 155] on input "Order status" at bounding box center [1100, 155] width 244 height 24
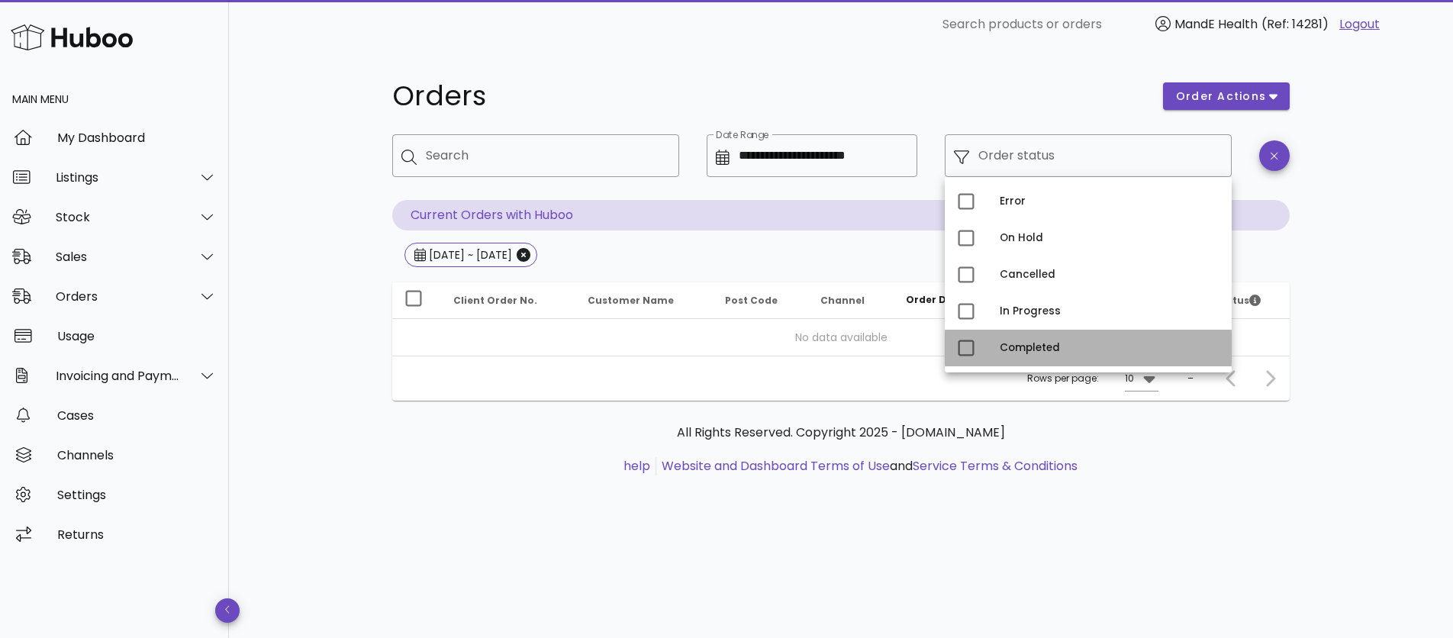
click at [1003, 346] on div "Completed" at bounding box center [1110, 348] width 220 height 12
type input "**********"
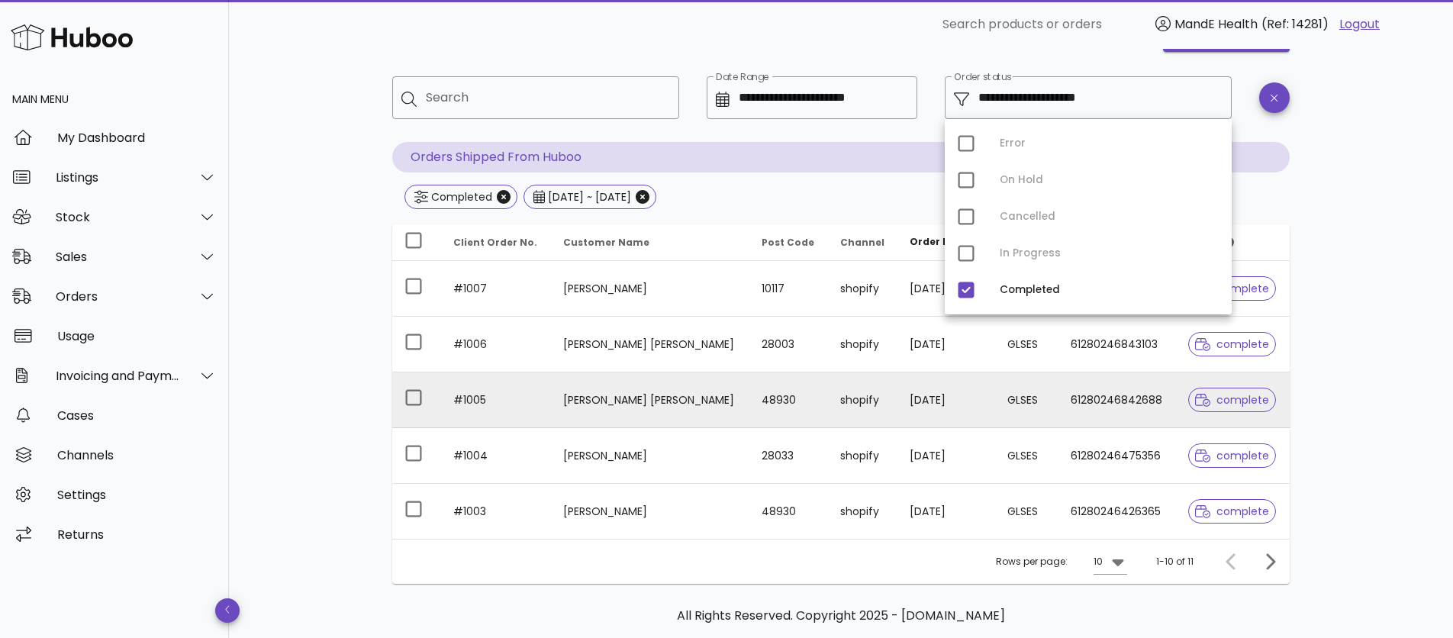
scroll to position [65, 0]
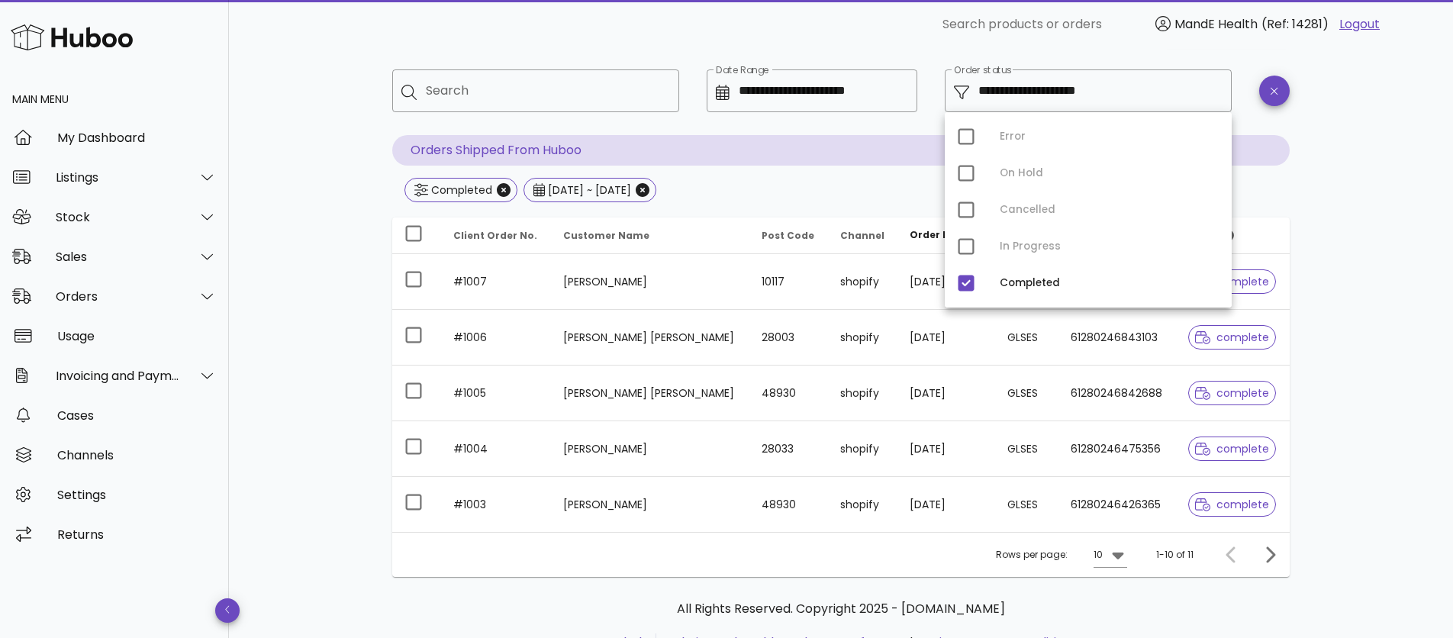
click at [1351, 349] on div "**********" at bounding box center [841, 342] width 1224 height 717
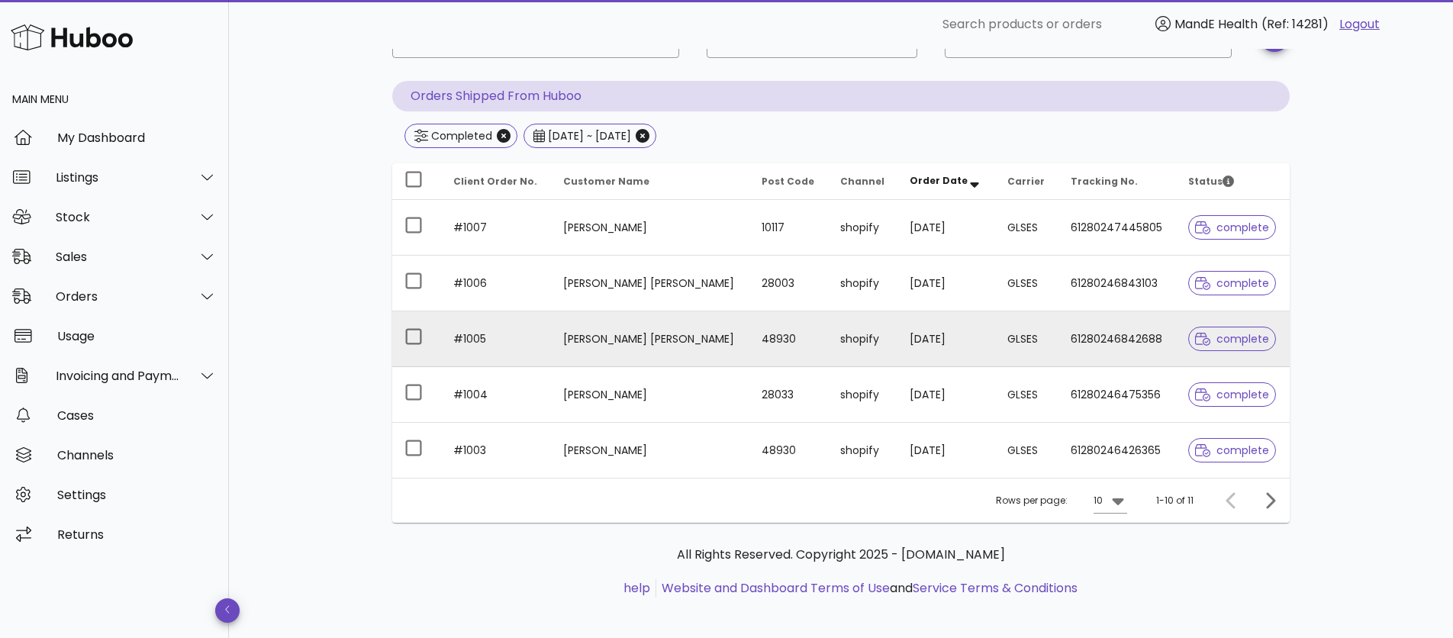
scroll to position [127, 0]
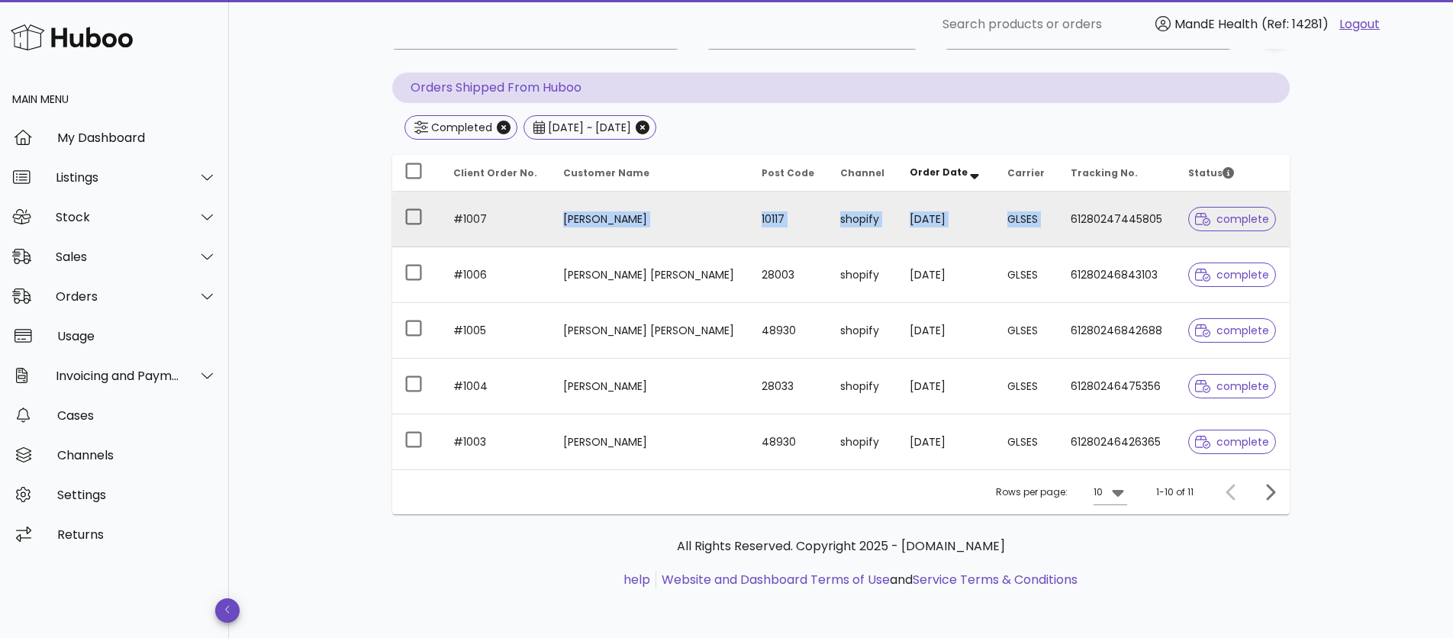
drag, startPoint x: 528, startPoint y: 225, endPoint x: 1081, endPoint y: 210, distance: 552.7
click at [1081, 210] on tr "#1007 [PERSON_NAME] 10117 shopify [DATE] GLSES 61280247445805 complete" at bounding box center [840, 220] width 897 height 56
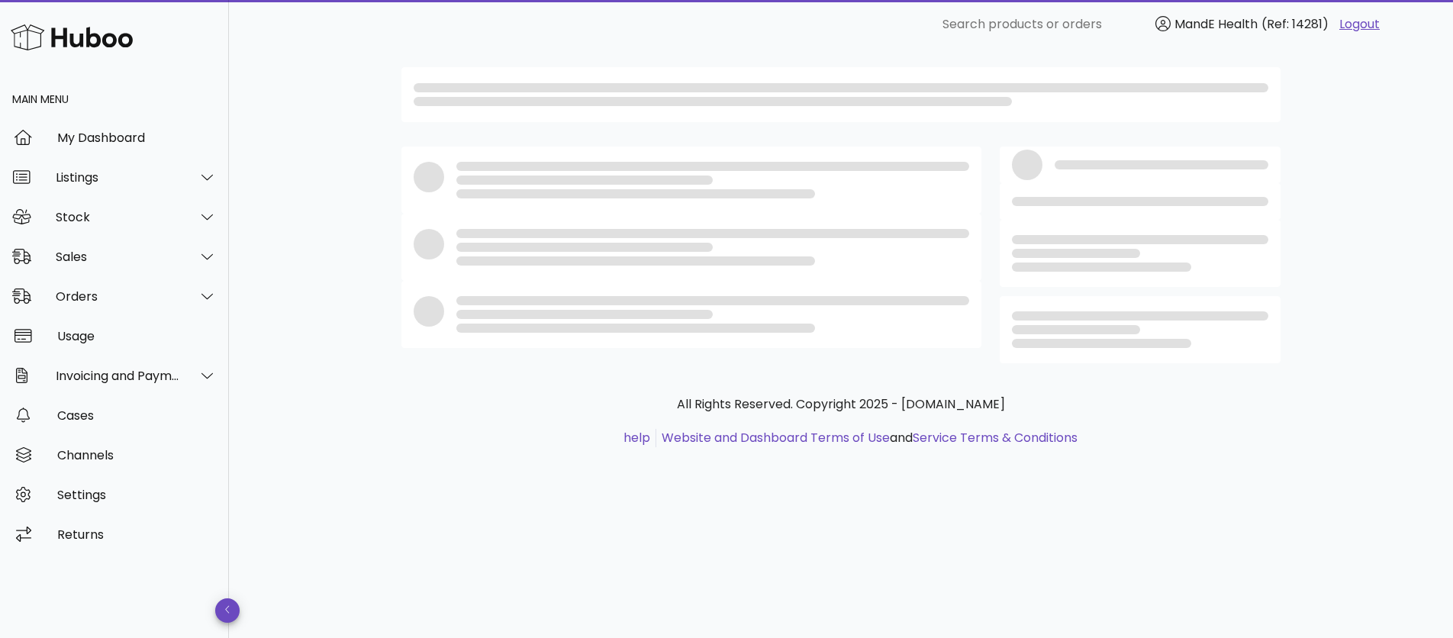
click at [948, 214] on div at bounding box center [691, 247] width 580 height 67
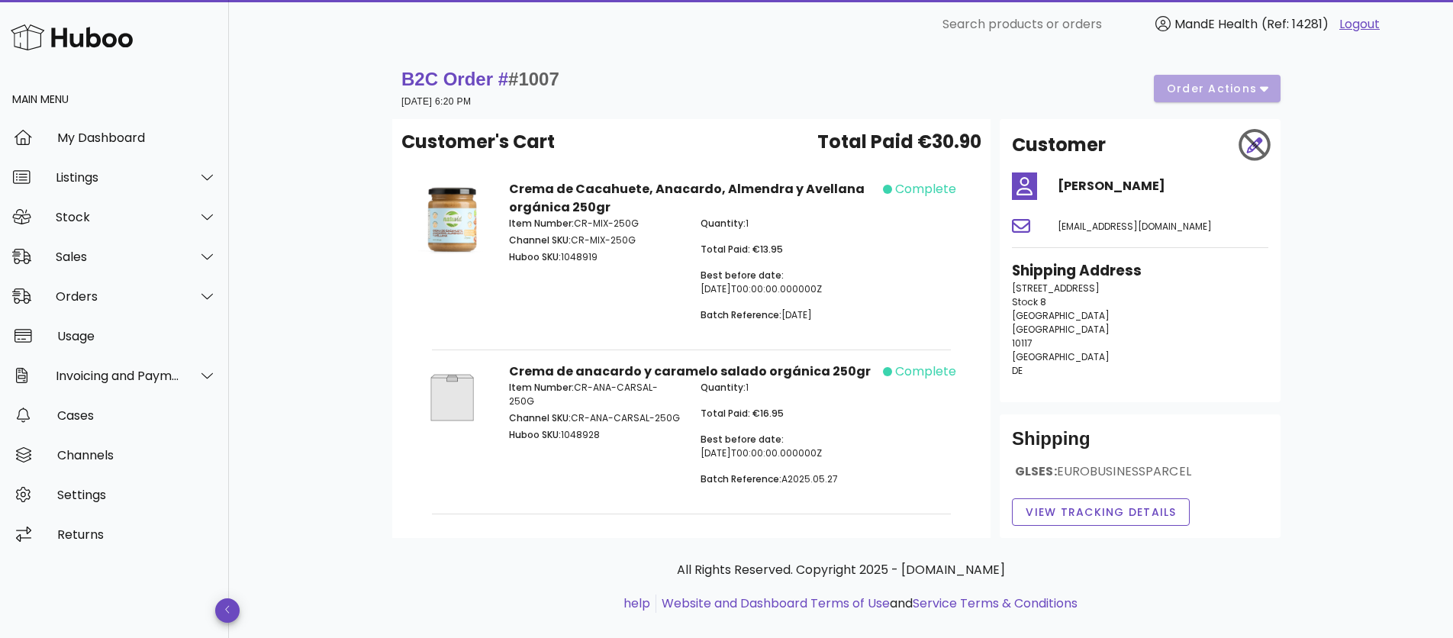
scroll to position [127, 0]
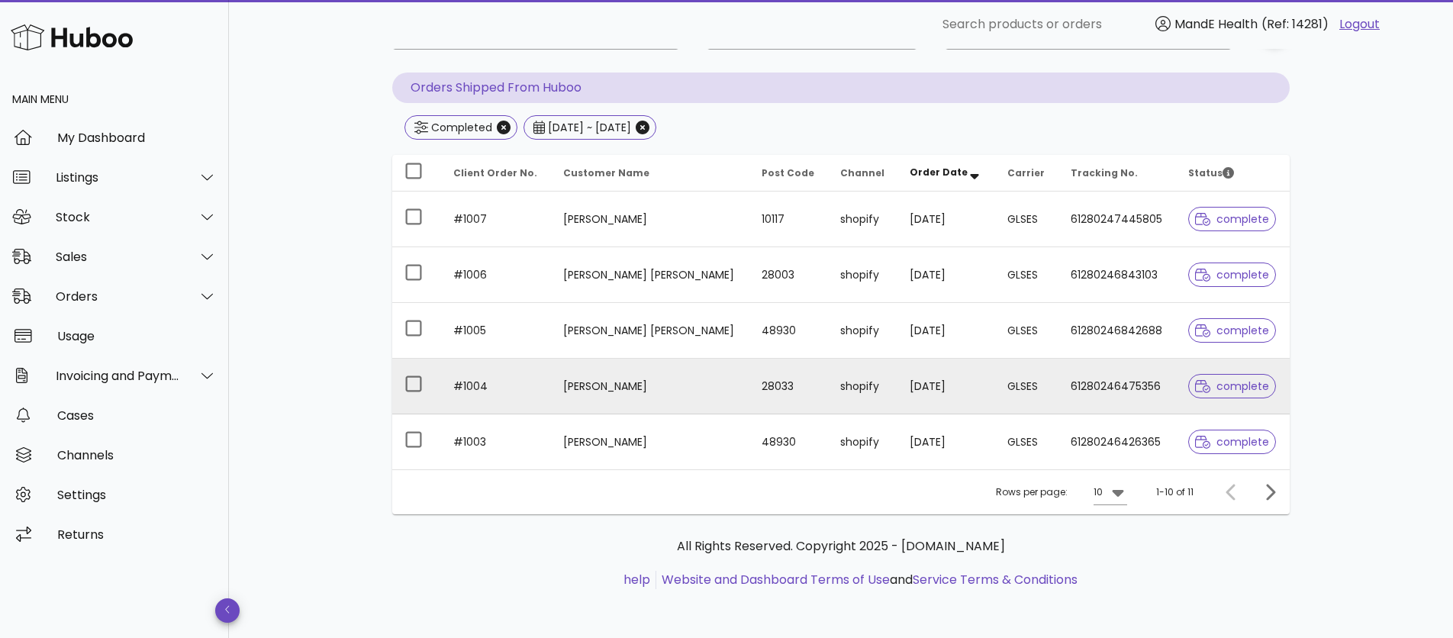
click at [749, 379] on td "28033" at bounding box center [788, 387] width 79 height 56
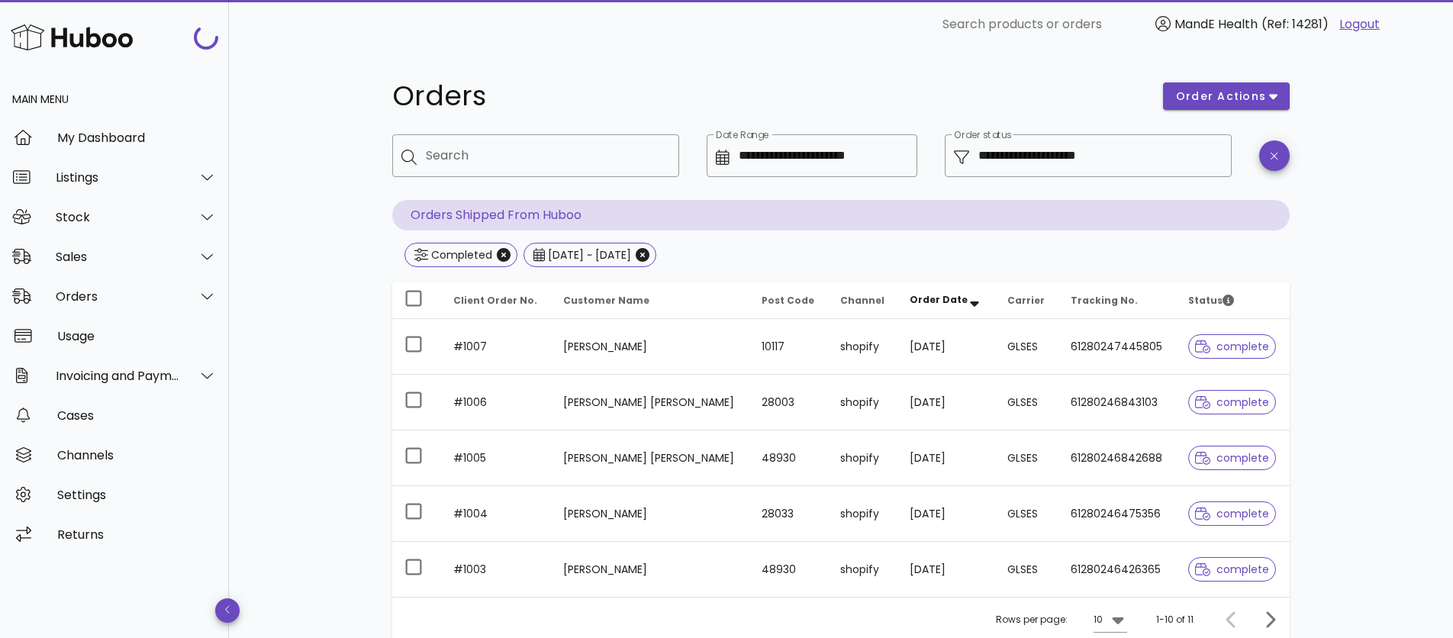
scroll to position [127, 0]
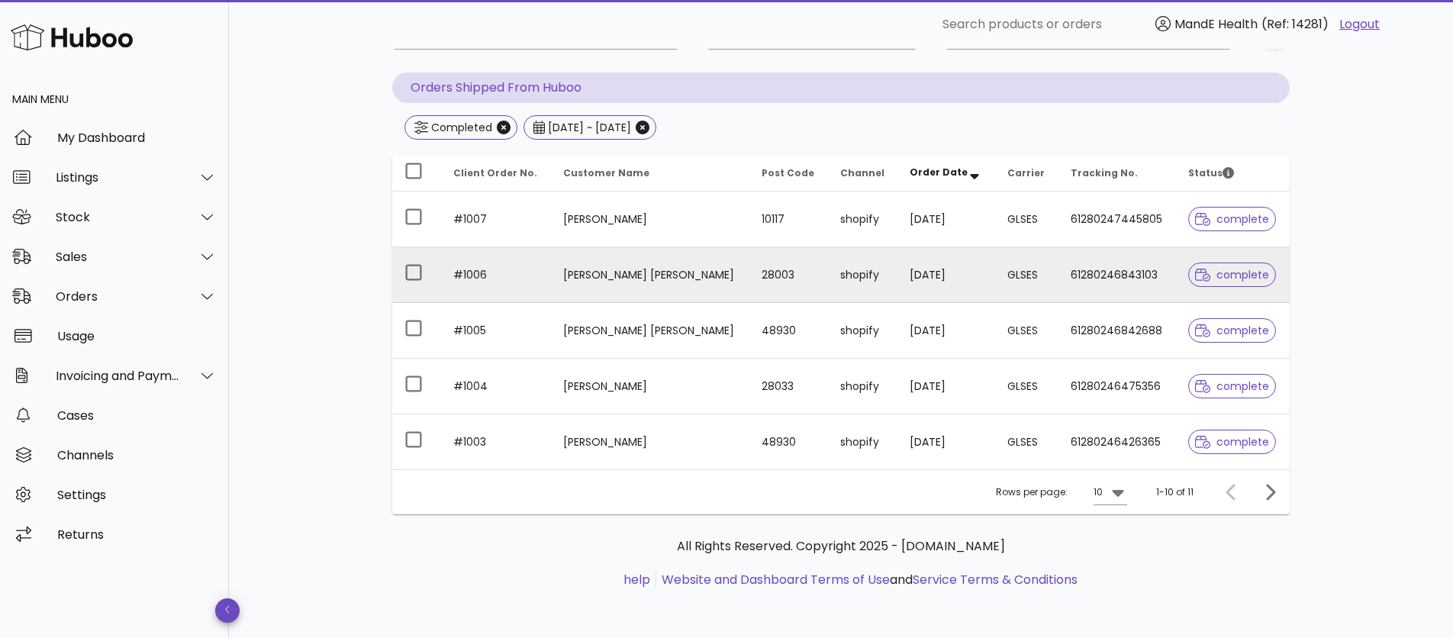
click at [870, 281] on td "shopify" at bounding box center [862, 275] width 69 height 56
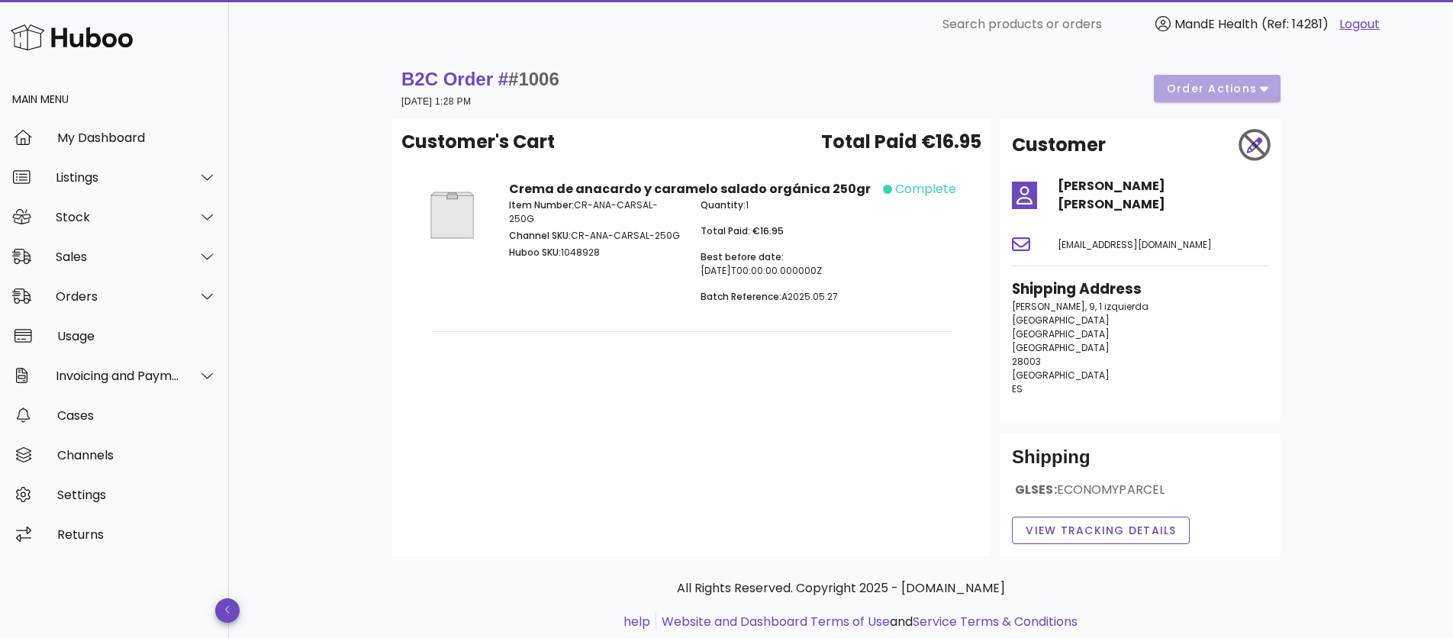
scroll to position [127, 0]
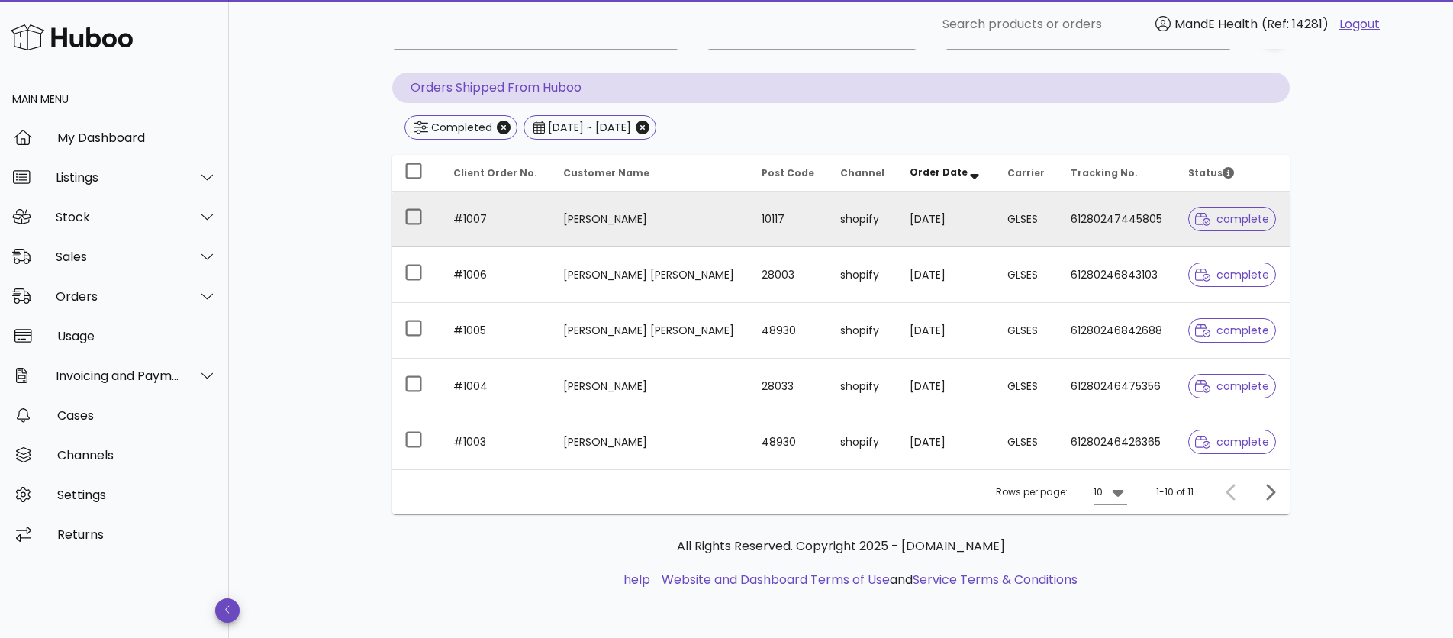
click at [709, 211] on td "[PERSON_NAME]" at bounding box center [650, 220] width 198 height 56
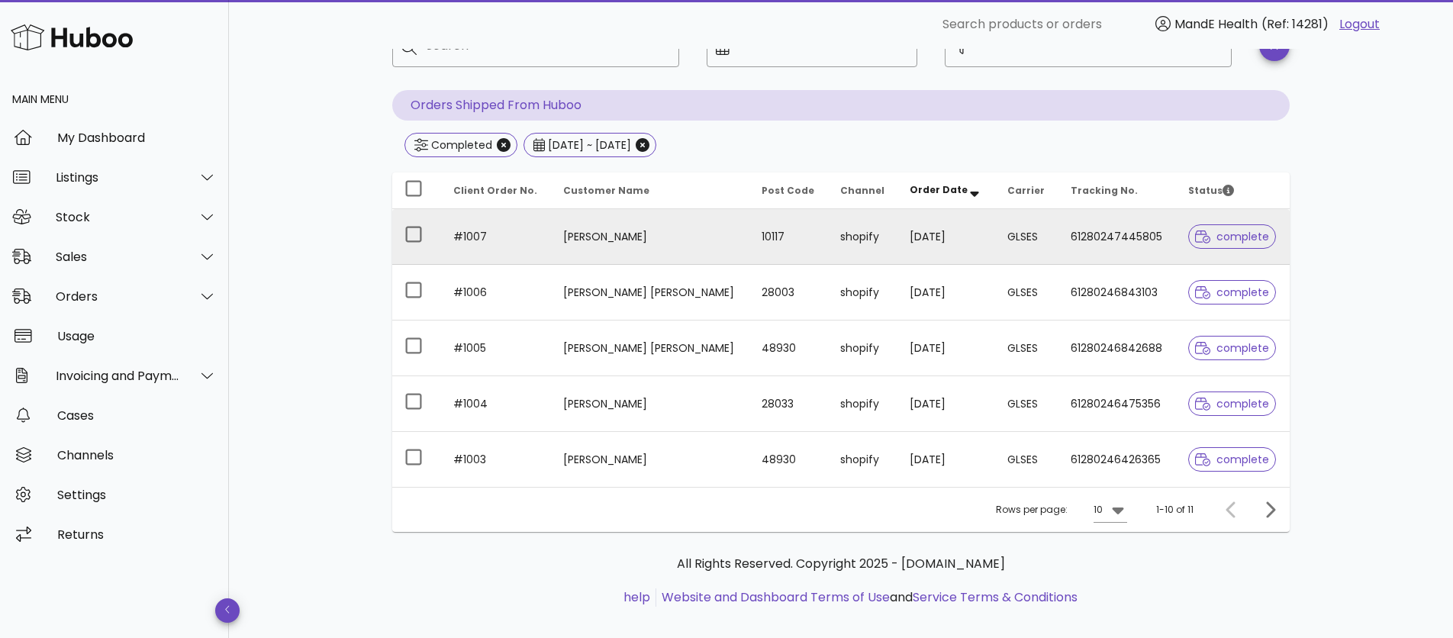
scroll to position [117, 0]
